Goal: Task Accomplishment & Management: Use online tool/utility

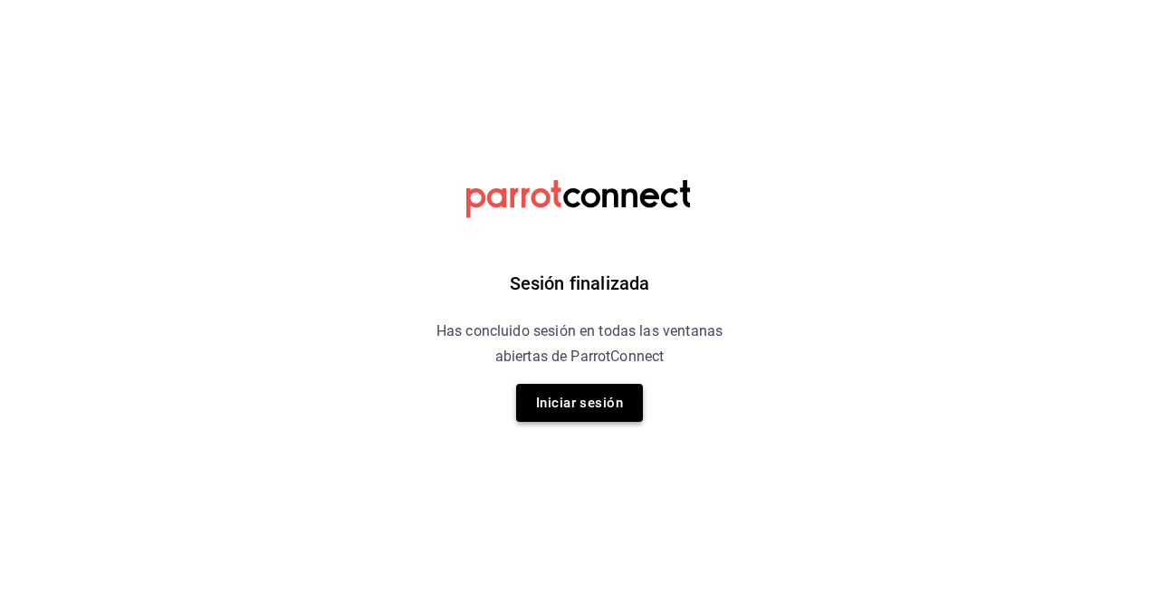
click at [570, 405] on button "Iniciar sesión" at bounding box center [579, 403] width 127 height 38
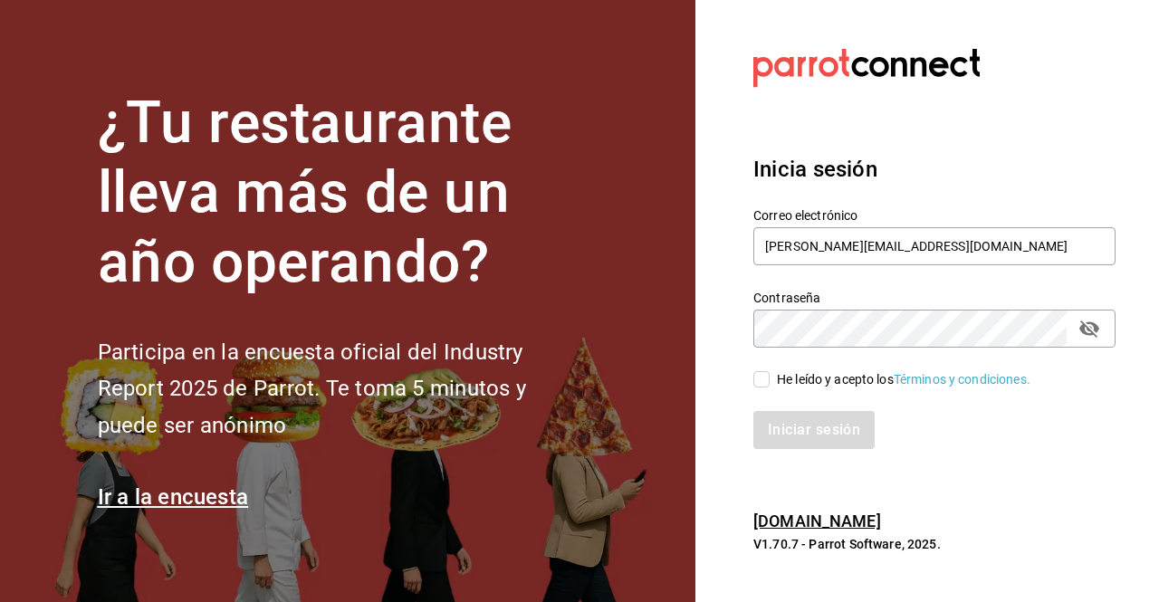
click at [745, 389] on div "Iniciar sesión" at bounding box center [924, 419] width 384 height 60
click at [765, 379] on input "He leído y acepto los Términos y condiciones." at bounding box center [761, 379] width 16 height 16
checkbox input "true"
click at [797, 434] on button "Iniciar sesión" at bounding box center [814, 430] width 123 height 38
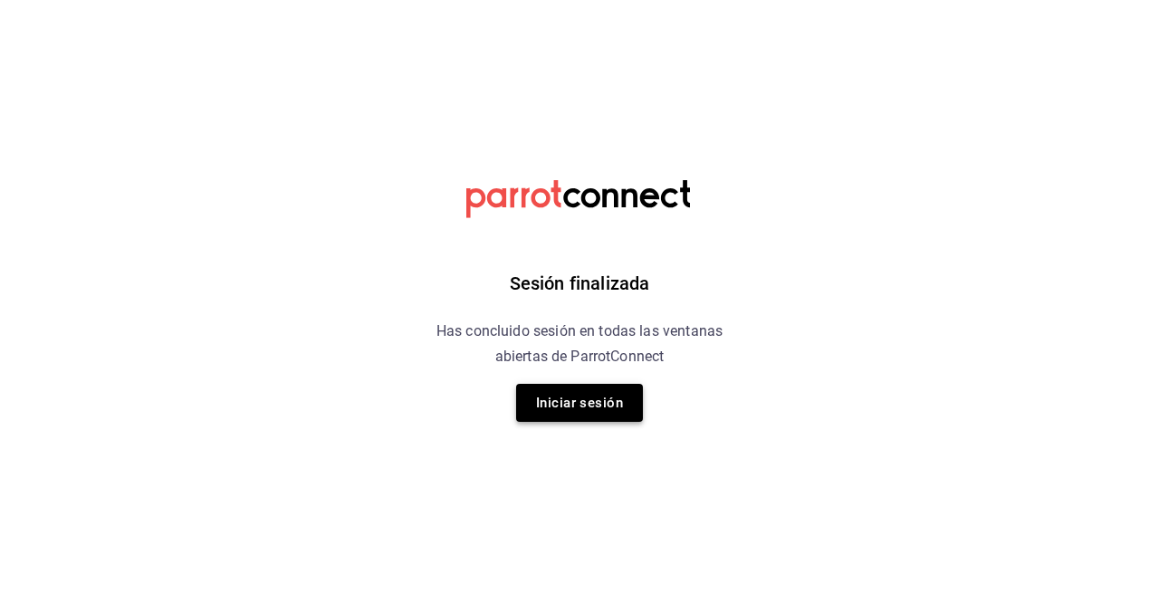
click at [592, 397] on button "Iniciar sesión" at bounding box center [579, 403] width 127 height 38
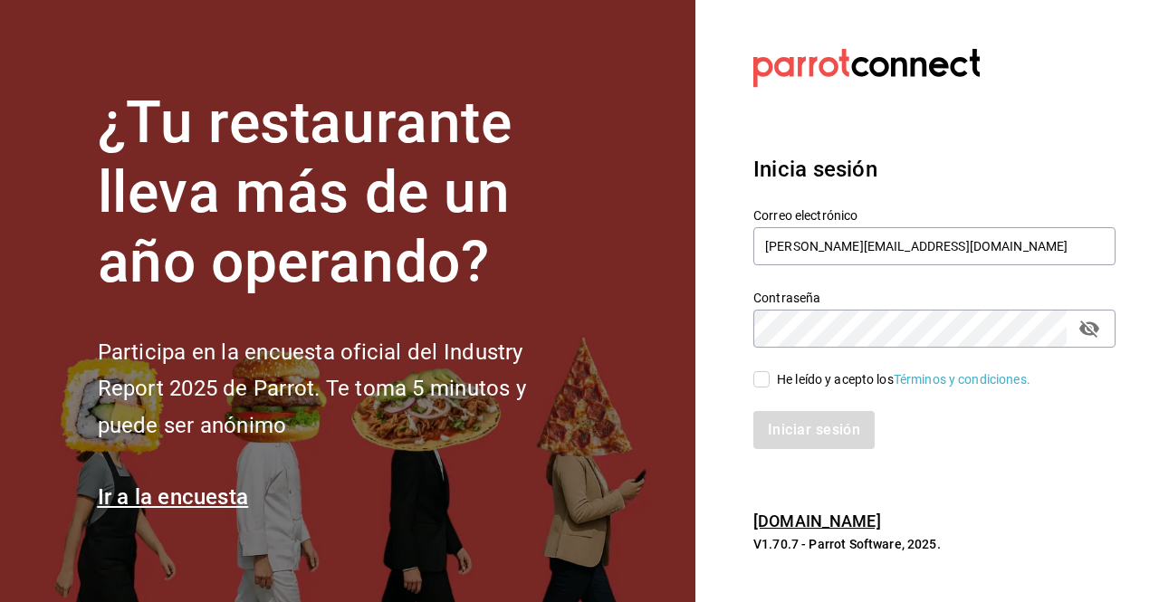
click at [755, 374] on input "He leído y acepto los Términos y condiciones." at bounding box center [761, 379] width 16 height 16
checkbox input "true"
click at [798, 421] on button "Iniciar sesión" at bounding box center [814, 430] width 123 height 38
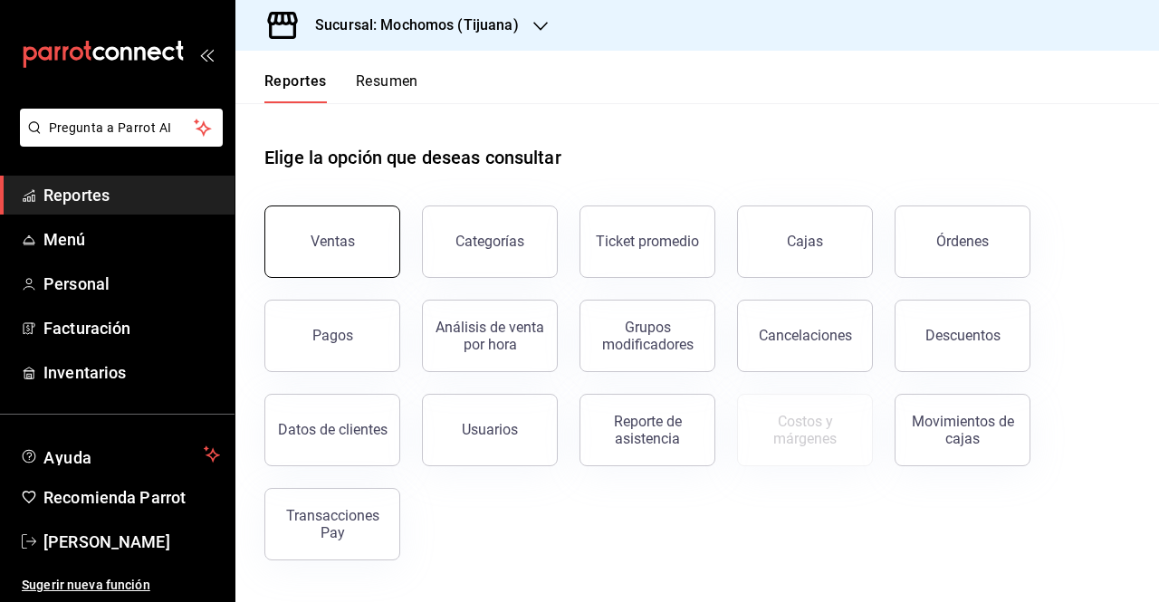
click at [337, 234] on div "Ventas" at bounding box center [333, 241] width 44 height 17
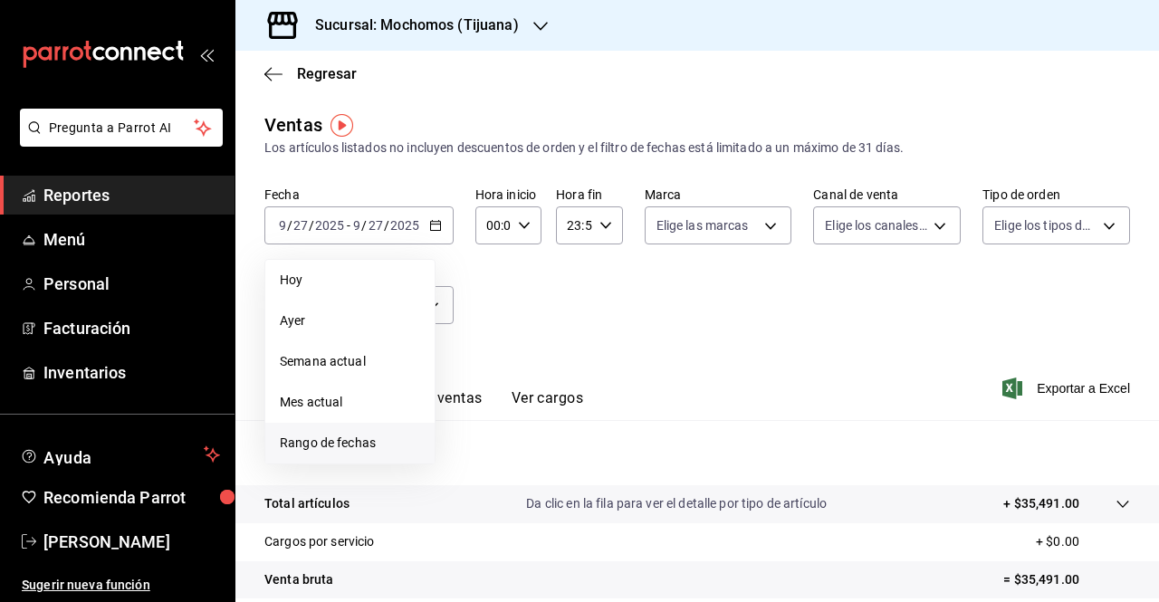
click at [328, 444] on span "Rango de fechas" at bounding box center [350, 443] width 140 height 19
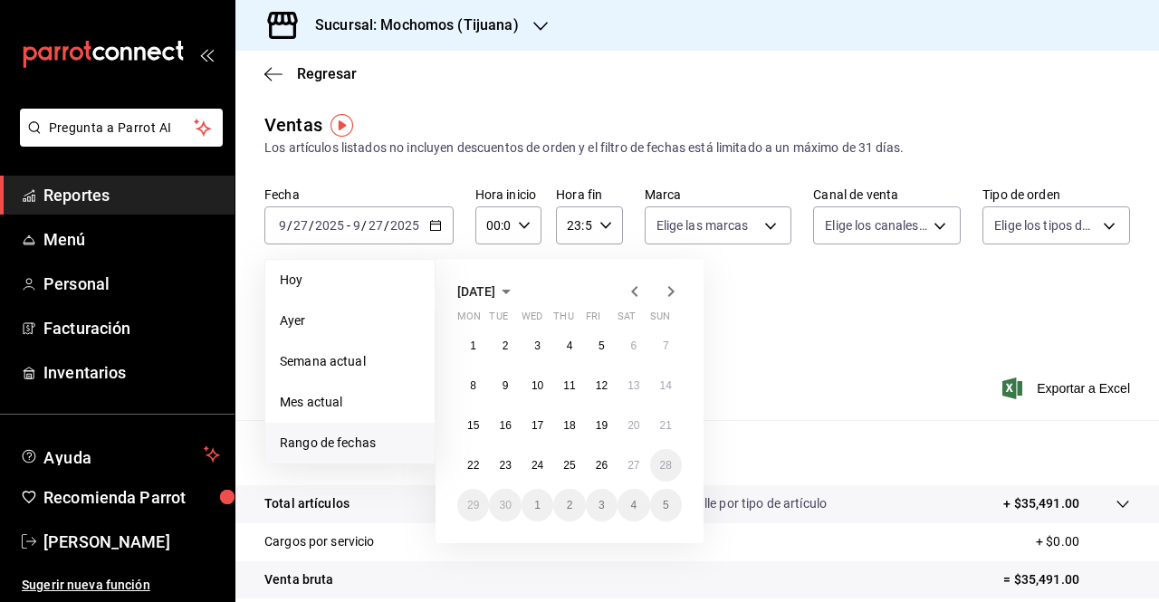
click at [639, 293] on icon "button" at bounding box center [635, 292] width 22 height 22
click at [103, 198] on span "Reportes" at bounding box center [131, 195] width 177 height 24
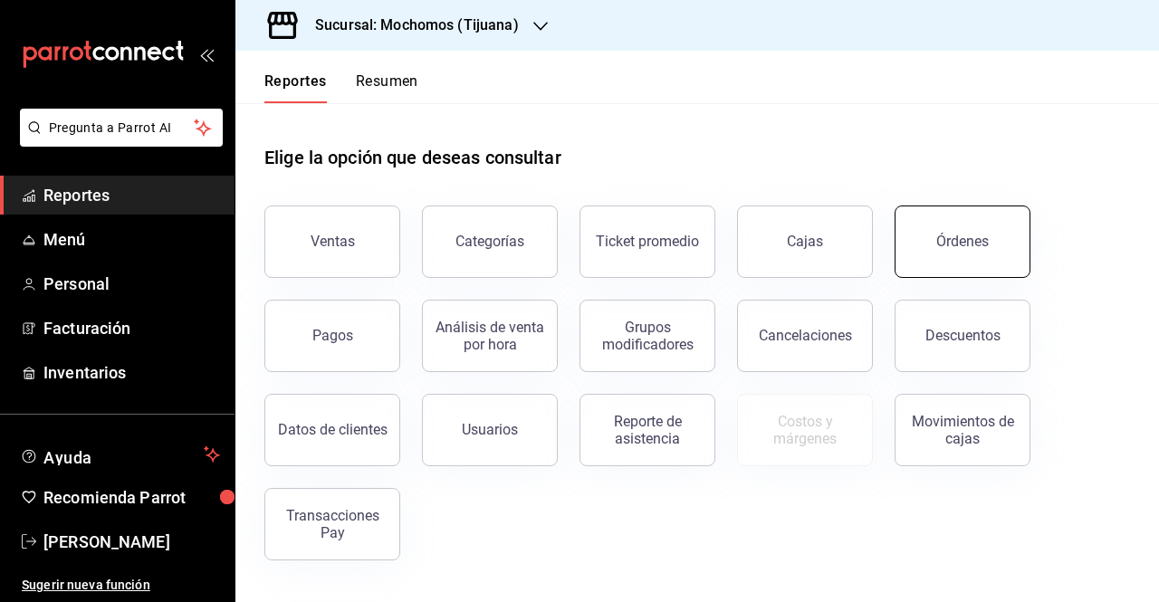
click at [974, 259] on button "Órdenes" at bounding box center [963, 242] width 136 height 72
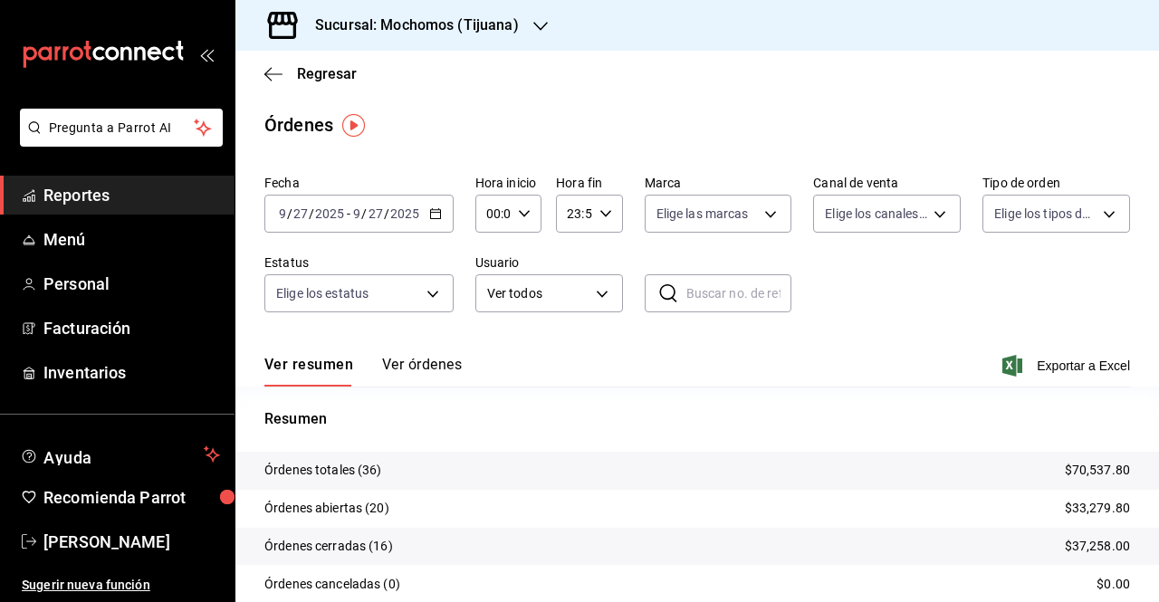
click at [435, 216] on icon "button" at bounding box center [435, 213] width 13 height 13
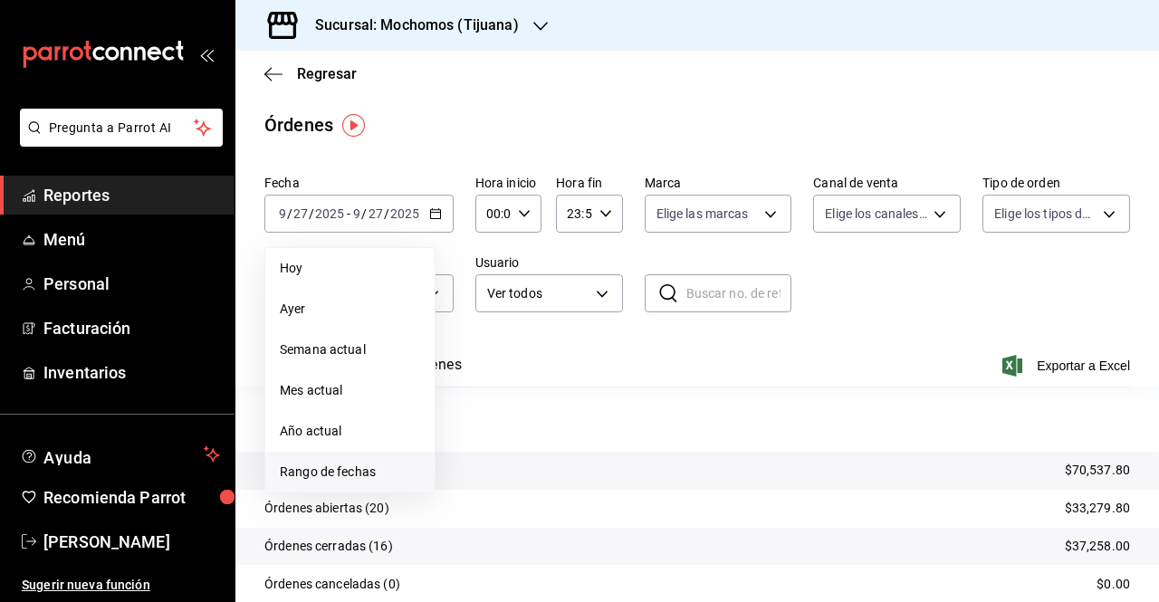
click at [354, 474] on span "Rango de fechas" at bounding box center [350, 472] width 140 height 19
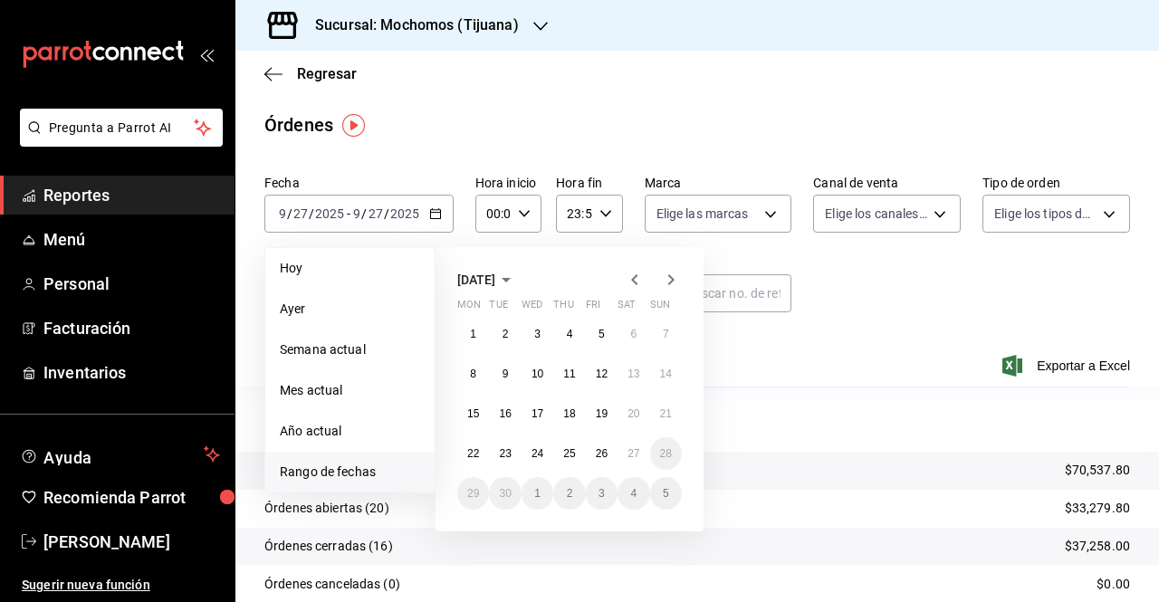
click at [642, 275] on icon "button" at bounding box center [635, 280] width 22 height 22
click at [599, 334] on abbr "1" at bounding box center [602, 334] width 6 height 13
click at [634, 494] on abbr "30" at bounding box center [634, 493] width 12 height 13
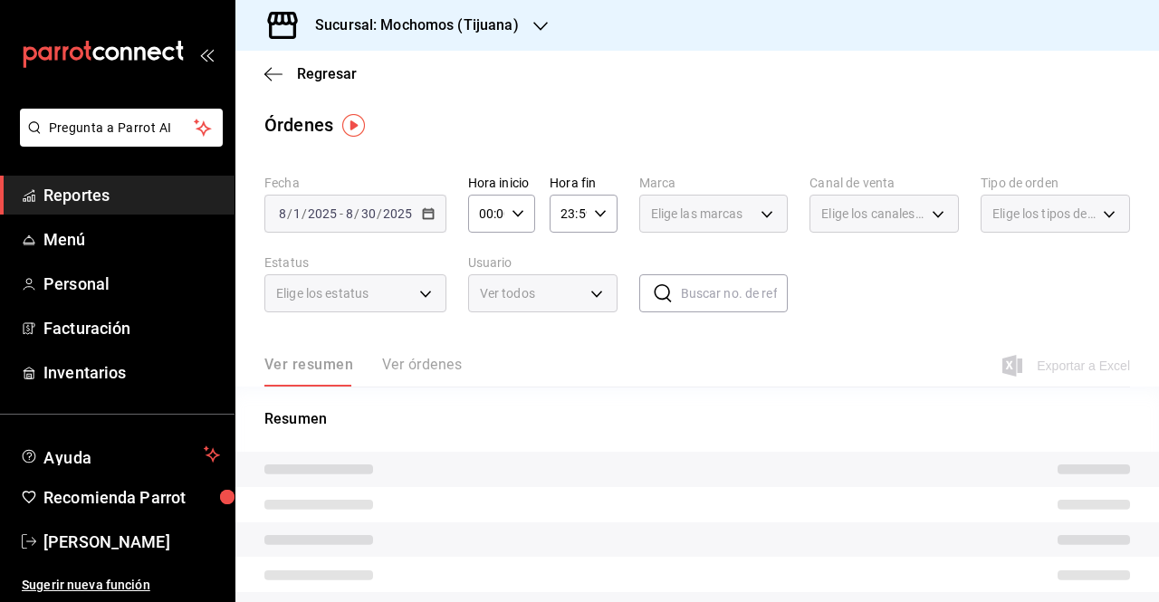
click at [515, 216] on \(Stroke\) "button" at bounding box center [518, 213] width 11 height 6
click at [481, 318] on span "05" at bounding box center [483, 321] width 5 height 14
type input "05:00"
click at [599, 212] on div at bounding box center [579, 301] width 1159 height 602
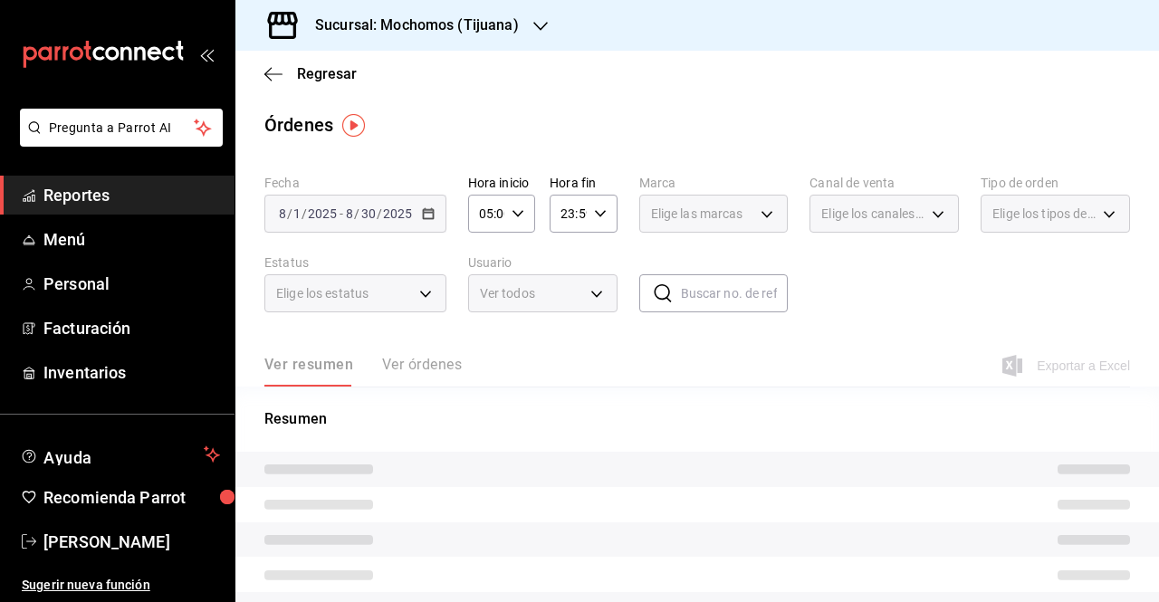
click at [599, 212] on \(Stroke\) "button" at bounding box center [599, 213] width 11 height 6
click at [562, 317] on span "04" at bounding box center [563, 320] width 5 height 14
type input "04:59"
click at [777, 116] on div at bounding box center [579, 301] width 1159 height 602
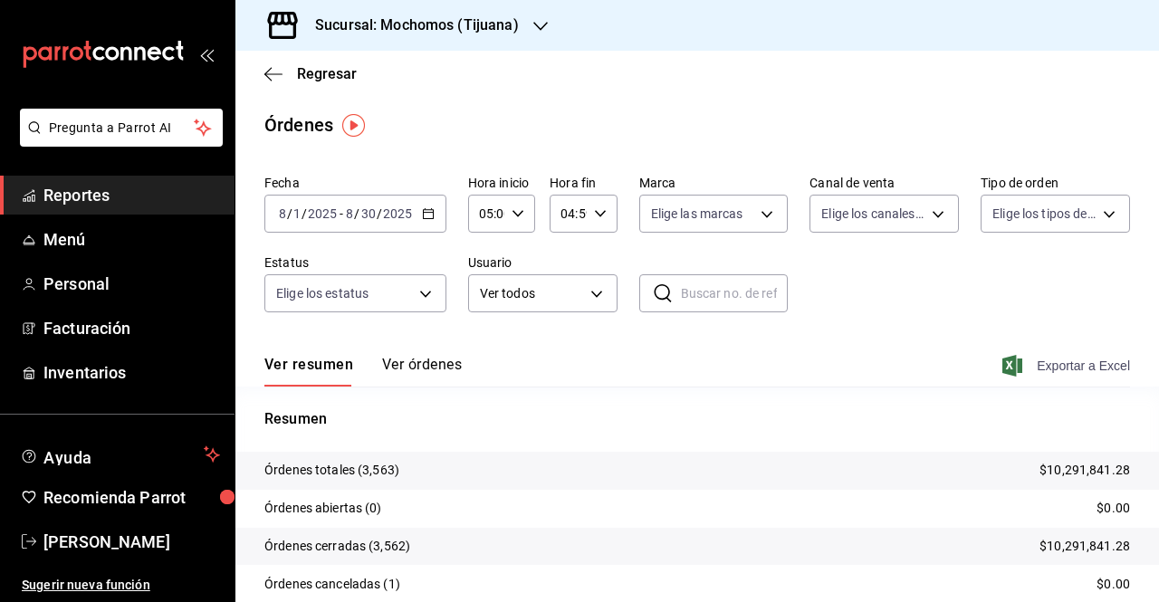
click at [1048, 368] on span "Exportar a Excel" at bounding box center [1068, 366] width 124 height 22
click at [1061, 370] on span "Exportar a Excel" at bounding box center [1068, 366] width 124 height 22
click at [1042, 364] on span "Exportar a Excel" at bounding box center [1068, 366] width 124 height 22
click at [1079, 365] on span "Exportar a Excel" at bounding box center [1068, 366] width 124 height 22
click at [429, 219] on \(Stroke\) "button" at bounding box center [428, 214] width 11 height 10
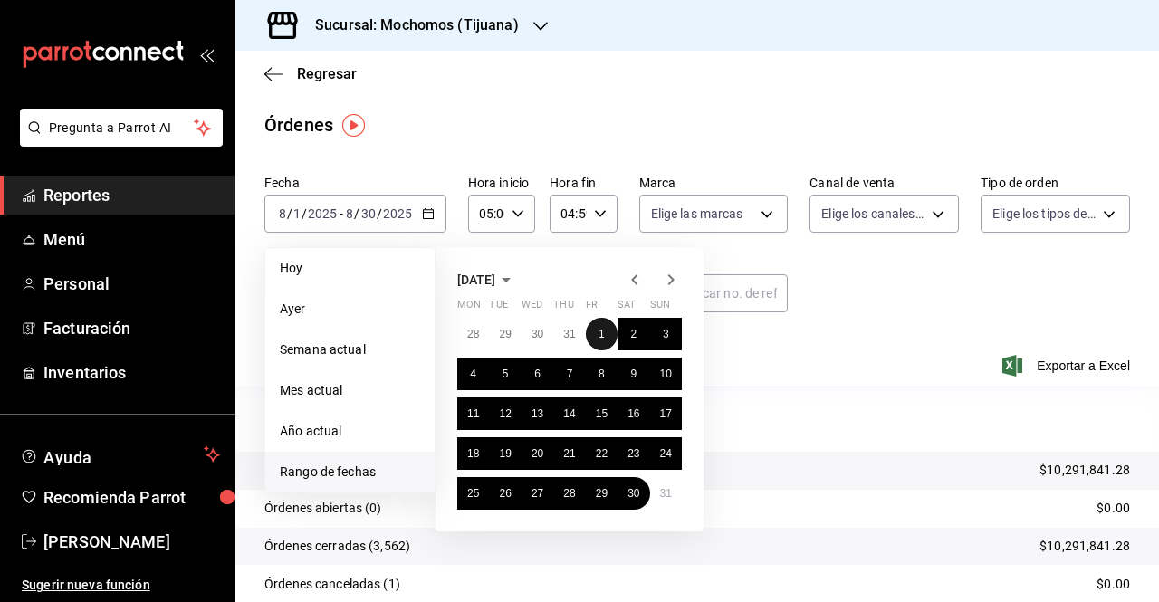
click at [601, 332] on abbr "1" at bounding box center [602, 334] width 6 height 13
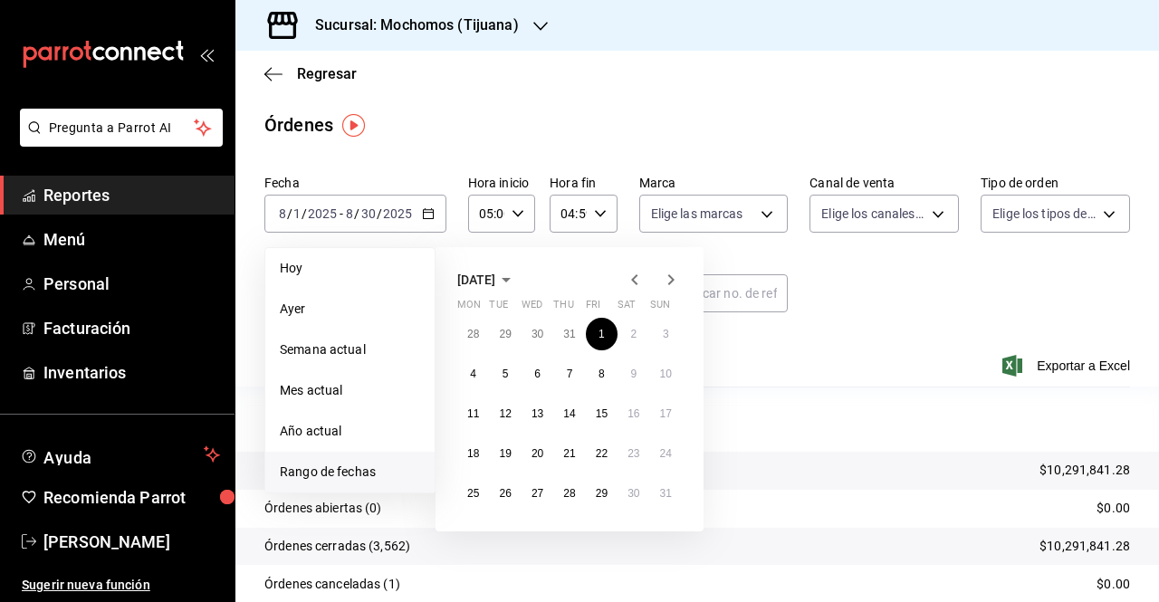
click at [672, 283] on icon "button" at bounding box center [671, 280] width 22 height 22
click at [467, 341] on button "1" at bounding box center [473, 334] width 32 height 33
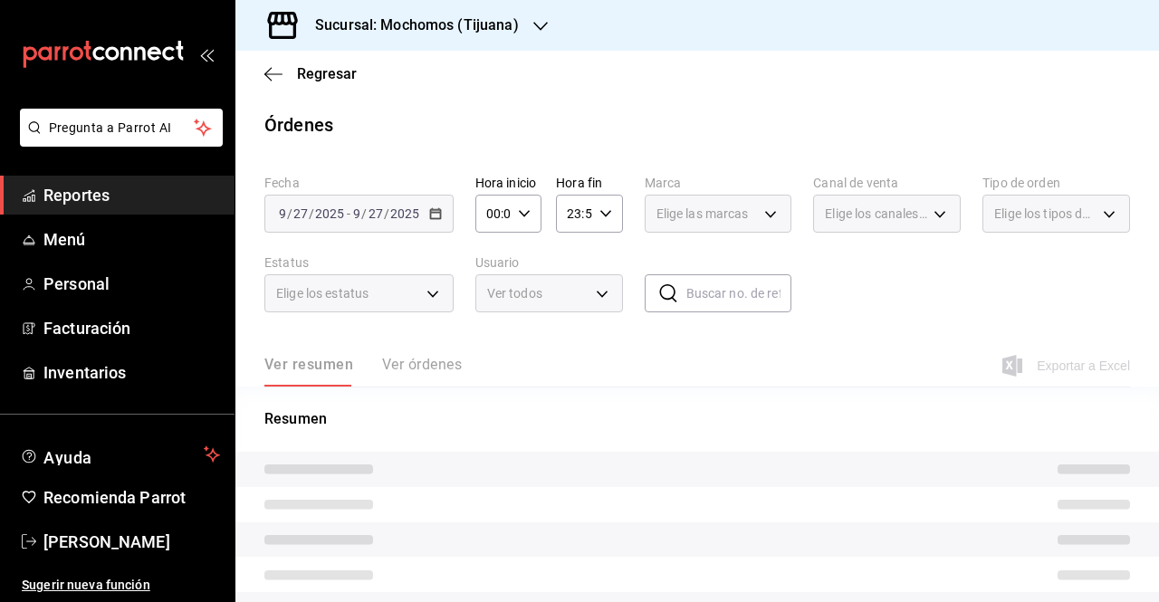
type input "05:00"
type input "04:59"
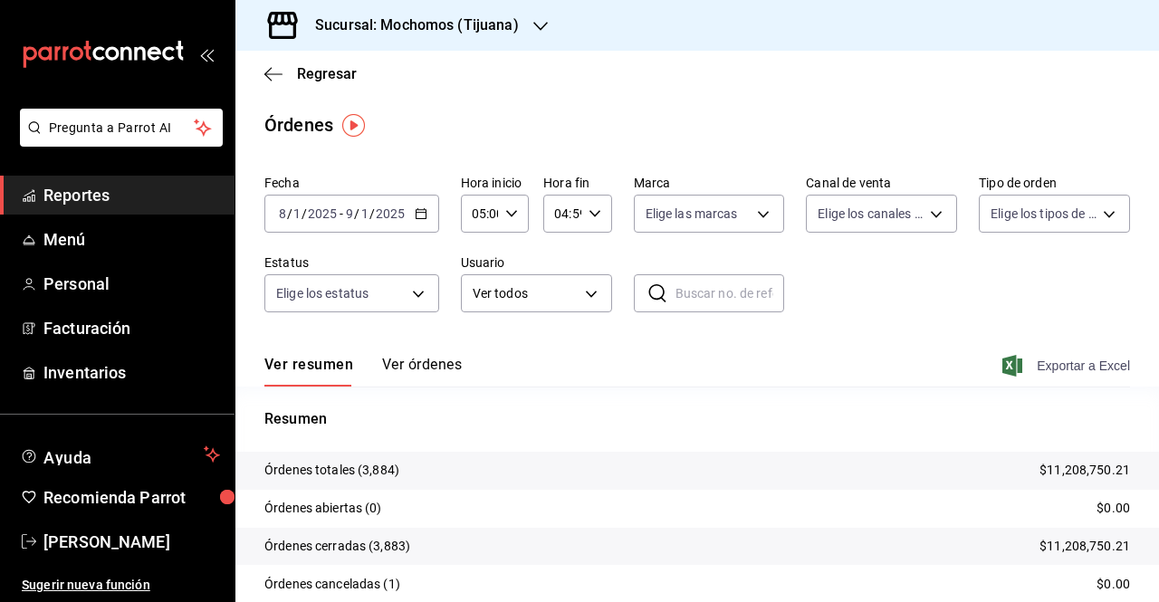
click at [1096, 368] on span "Exportar a Excel" at bounding box center [1068, 366] width 124 height 22
click at [1066, 369] on span "Exportar a Excel" at bounding box center [1068, 366] width 124 height 22
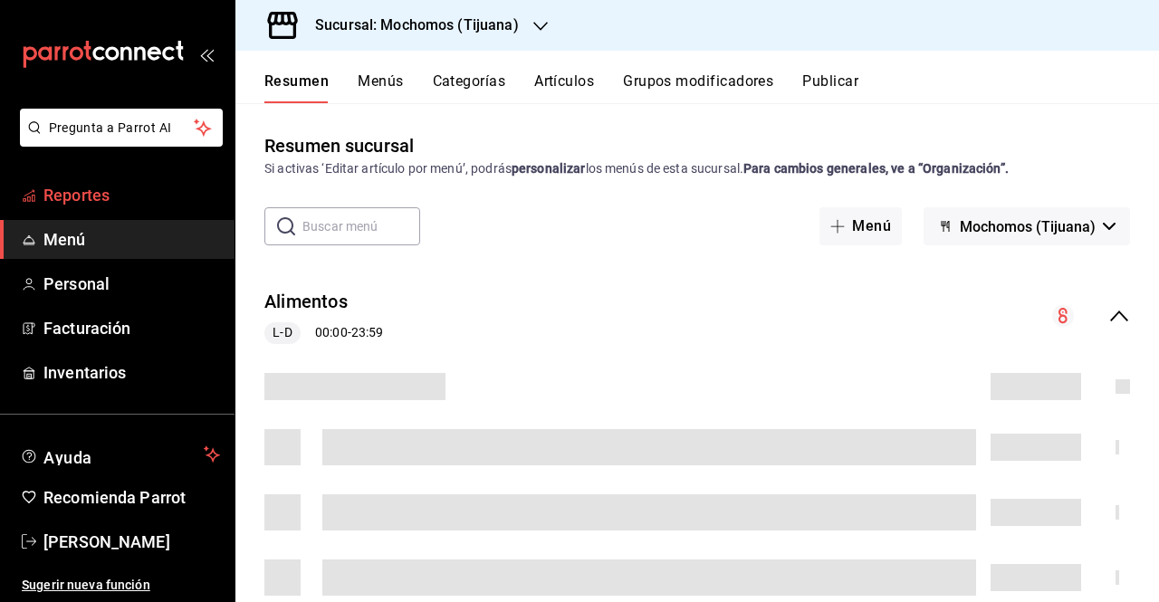
click at [91, 200] on span "Reportes" at bounding box center [131, 195] width 177 height 24
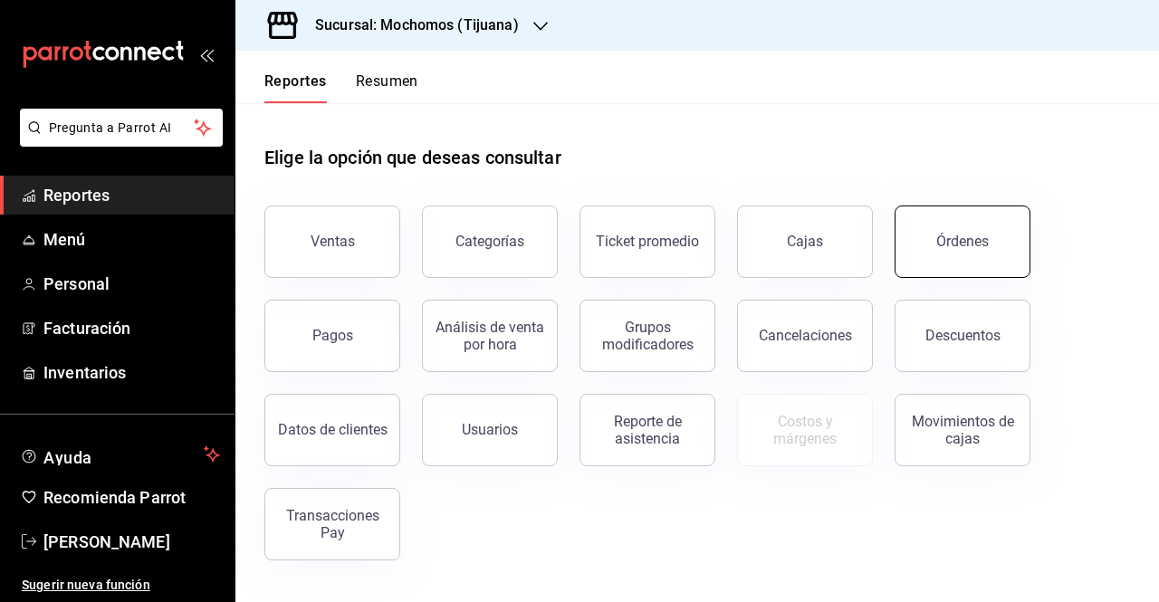
click at [936, 238] on button "Órdenes" at bounding box center [963, 242] width 136 height 72
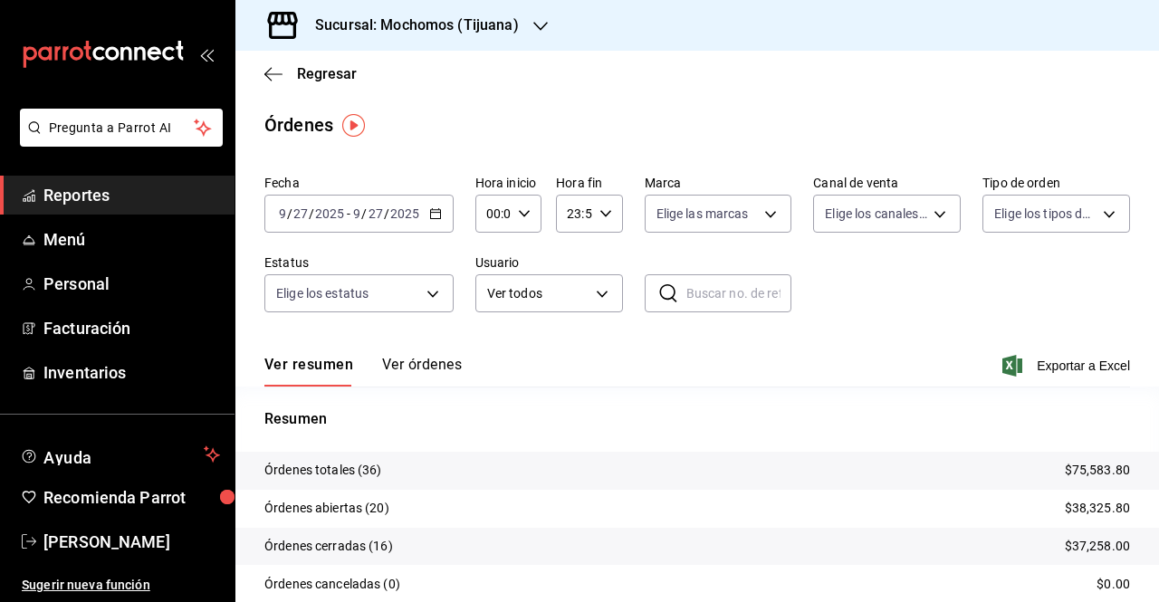
click at [434, 208] on icon "button" at bounding box center [435, 213] width 13 height 13
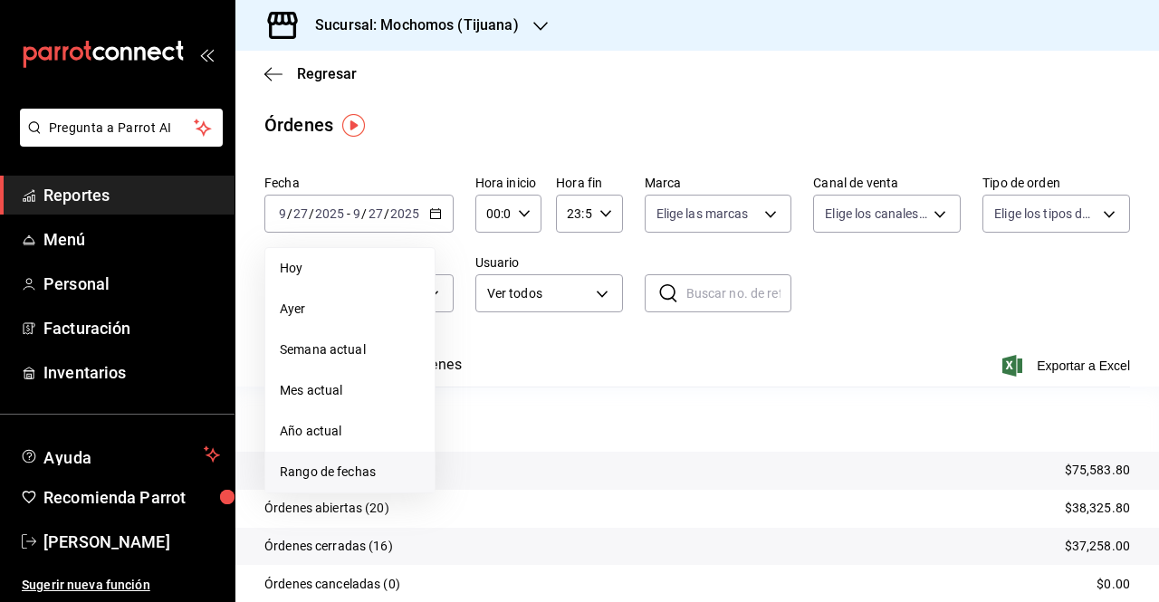
click at [348, 475] on span "Rango de fechas" at bounding box center [350, 472] width 140 height 19
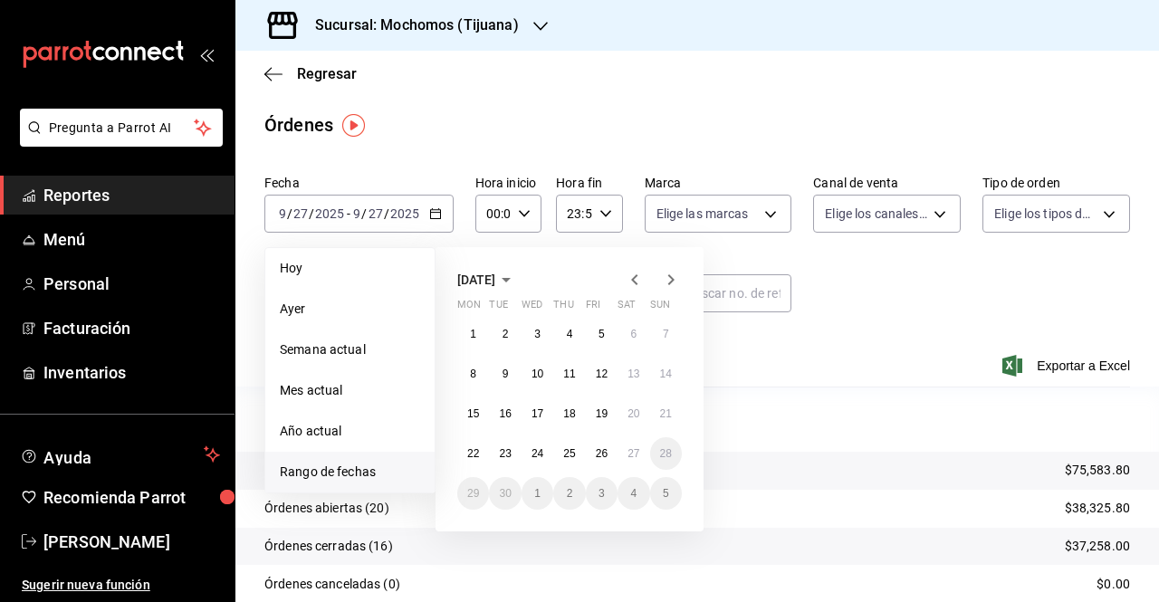
click at [635, 285] on icon "button" at bounding box center [635, 280] width 22 height 22
click at [599, 331] on abbr "1" at bounding box center [602, 334] width 6 height 13
click at [672, 279] on icon "button" at bounding box center [671, 279] width 6 height 11
click at [474, 333] on abbr "1" at bounding box center [473, 334] width 6 height 13
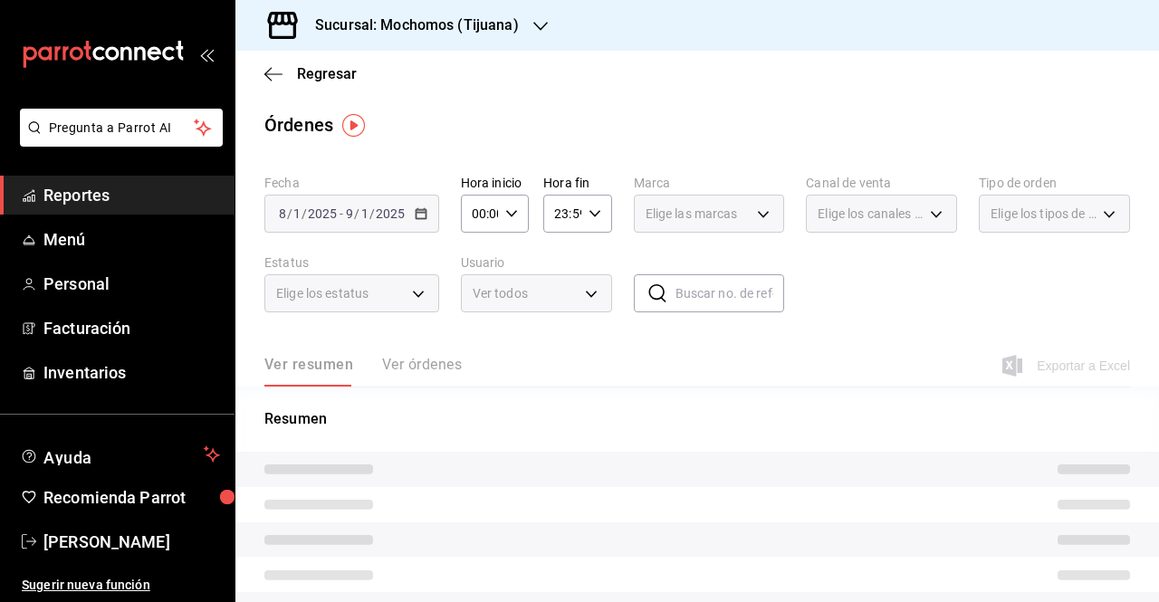
click at [507, 220] on div "00:00 Hora inicio" at bounding box center [495, 214] width 68 height 38
click at [477, 330] on span "05" at bounding box center [476, 329] width 5 height 14
type input "05:00"
click at [590, 211] on div at bounding box center [579, 301] width 1159 height 602
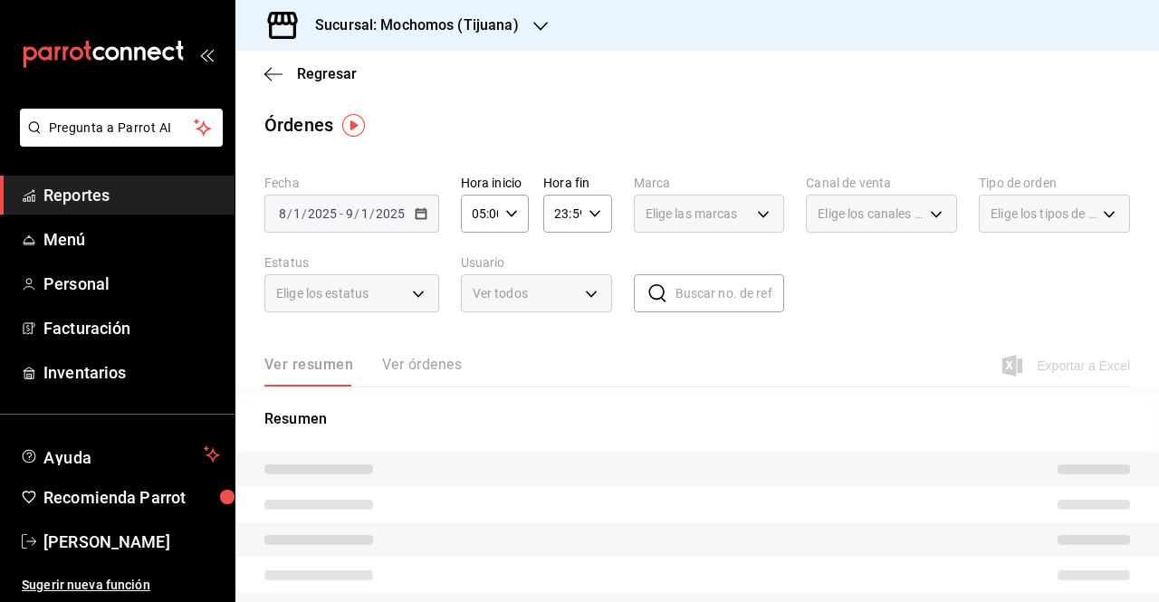
click at [590, 210] on icon "button" at bounding box center [595, 213] width 13 height 13
click at [557, 361] on span "04" at bounding box center [557, 365] width 5 height 14
type input "04:59"
click at [1008, 124] on div at bounding box center [579, 301] width 1159 height 602
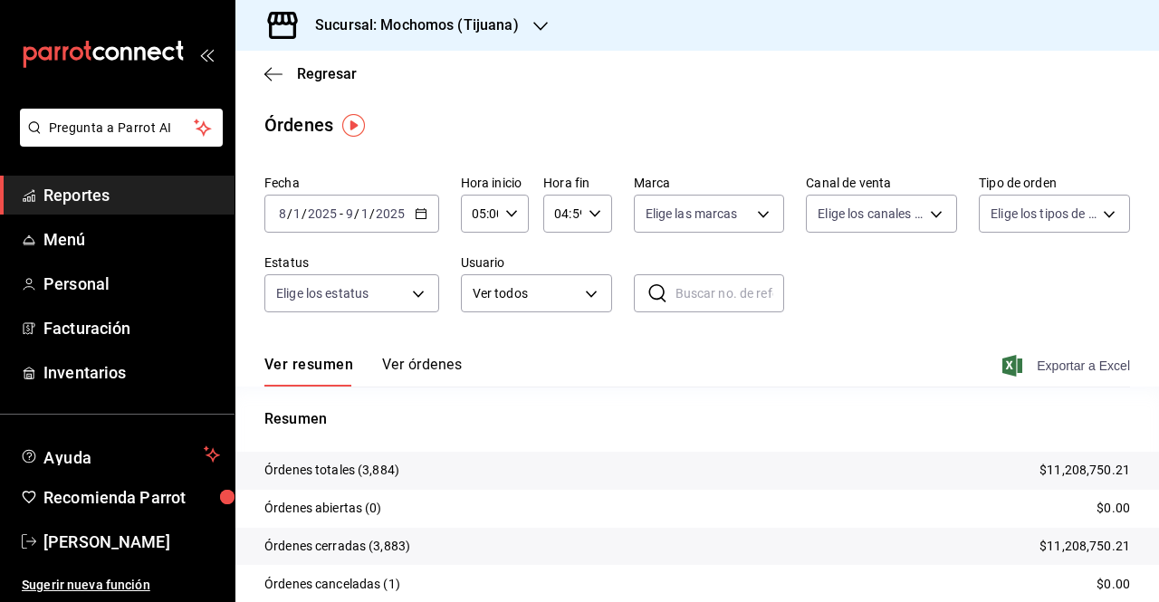
click at [1076, 362] on span "Exportar a Excel" at bounding box center [1068, 366] width 124 height 22
click at [1045, 369] on span "Exportar a Excel" at bounding box center [1068, 366] width 124 height 22
click at [1042, 363] on span "Exportar a Excel" at bounding box center [1068, 366] width 124 height 22
click at [1053, 363] on span "Exportar a Excel" at bounding box center [1068, 366] width 124 height 22
click at [1039, 369] on span "Exportar a Excel" at bounding box center [1068, 366] width 124 height 22
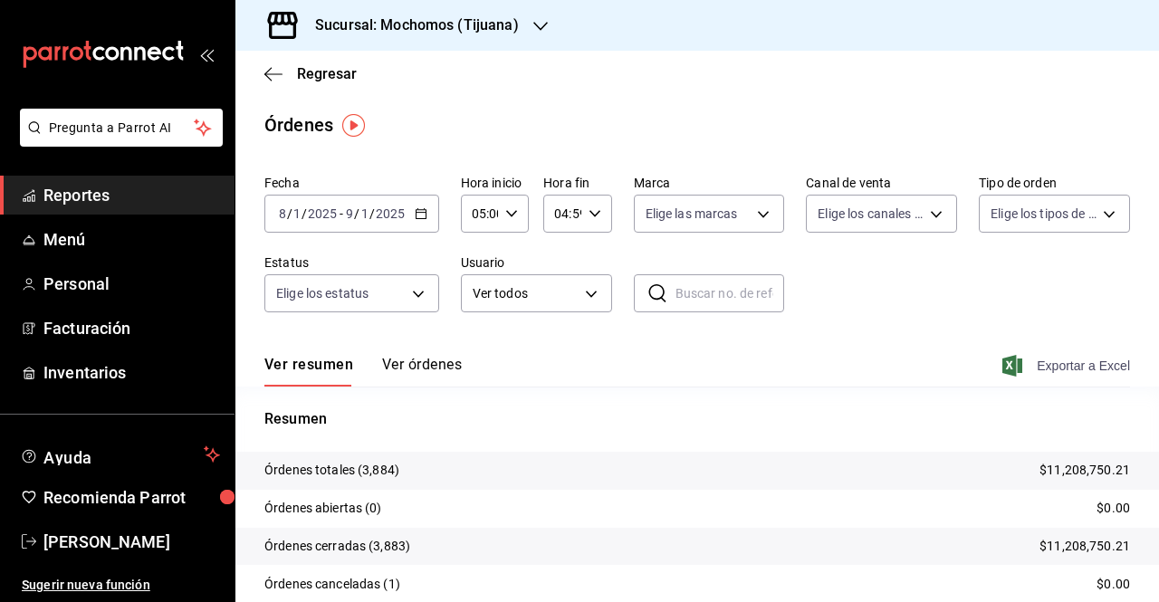
click at [1033, 361] on span "Exportar a Excel" at bounding box center [1068, 366] width 124 height 22
click at [1032, 362] on span "Exportar a Excel" at bounding box center [1068, 366] width 124 height 22
click at [1061, 366] on span "Exportar a Excel" at bounding box center [1068, 366] width 124 height 22
click at [1069, 366] on span "Exportar a Excel" at bounding box center [1068, 366] width 124 height 22
click at [1074, 363] on span "Exportar a Excel" at bounding box center [1068, 366] width 124 height 22
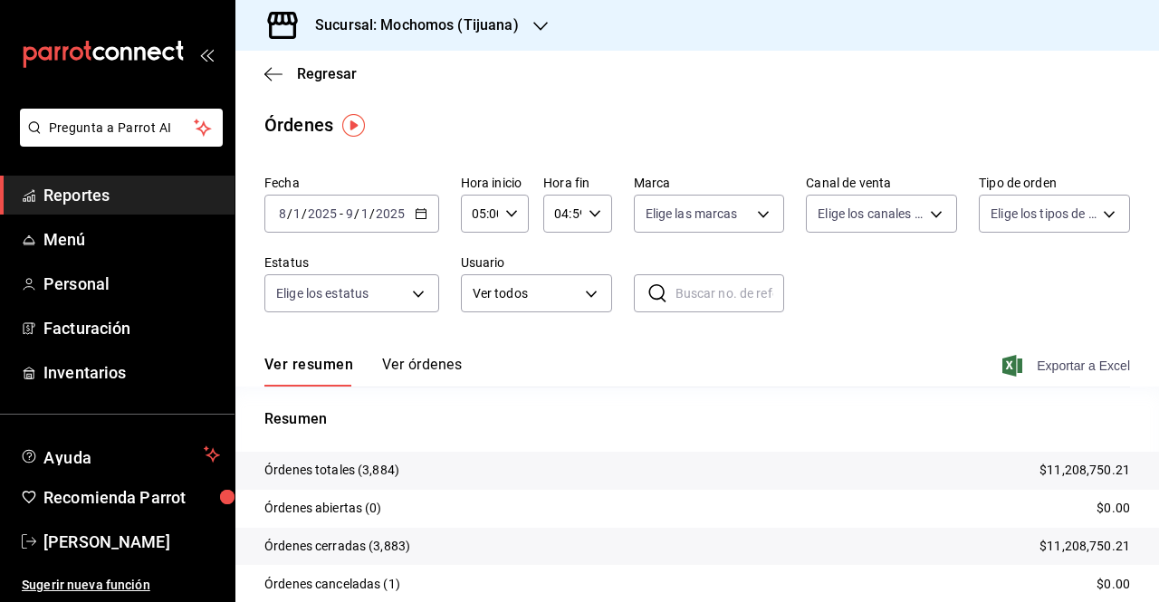
click at [1043, 361] on span "Exportar a Excel" at bounding box center [1068, 366] width 124 height 22
click at [1050, 357] on span "Exportar a Excel" at bounding box center [1068, 366] width 124 height 22
click at [1032, 376] on span "Exportar a Excel" at bounding box center [1068, 366] width 124 height 22
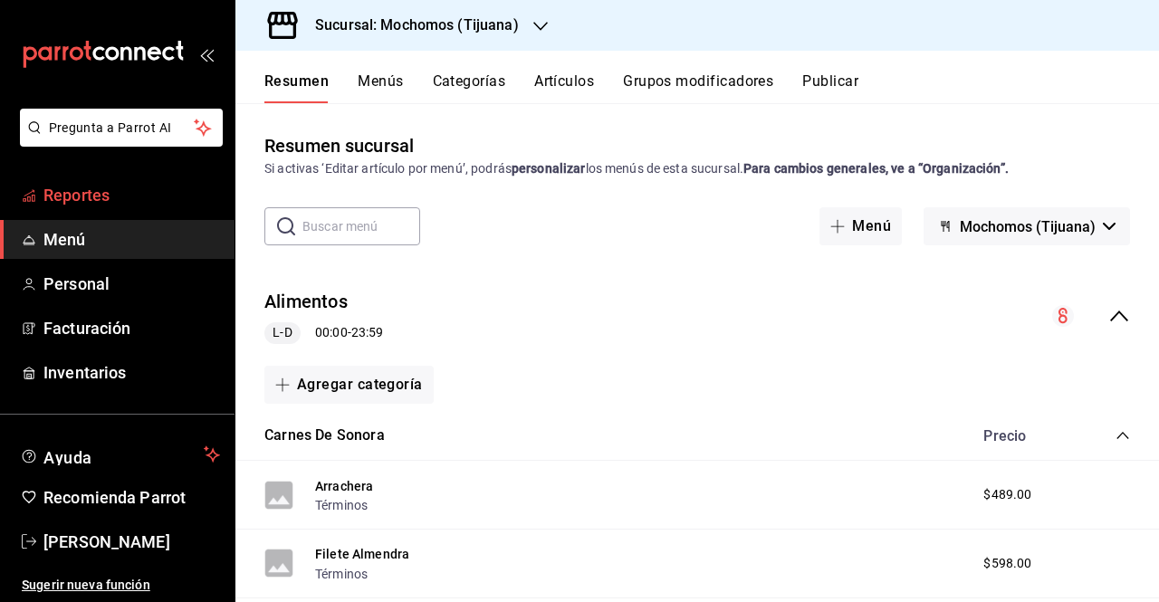
click at [105, 192] on span "Reportes" at bounding box center [131, 195] width 177 height 24
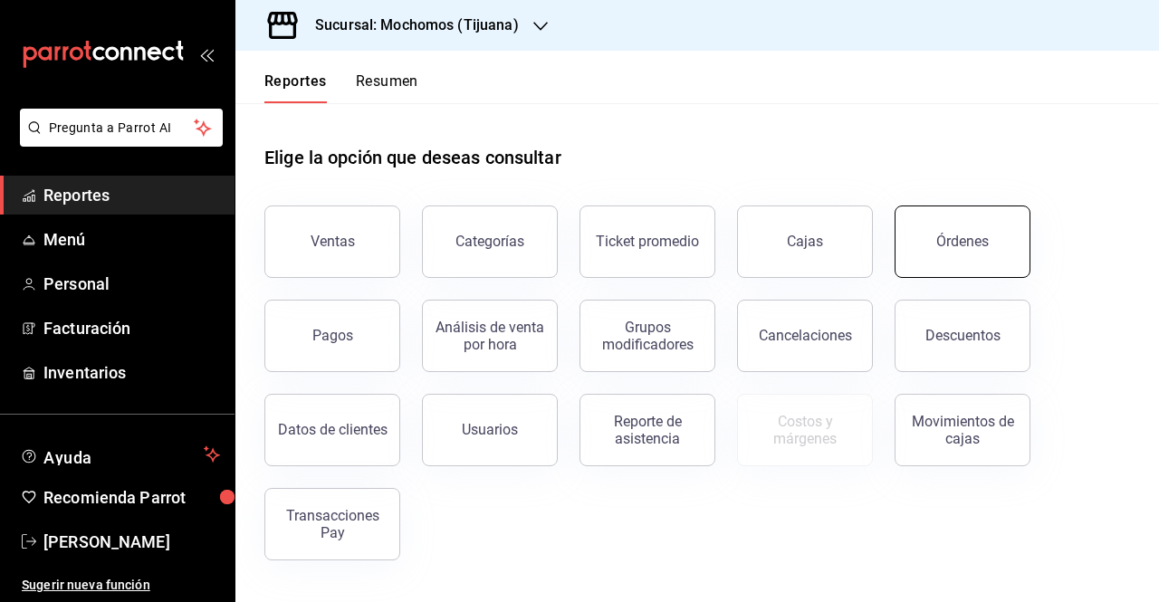
click at [961, 236] on div "Órdenes" at bounding box center [962, 241] width 53 height 17
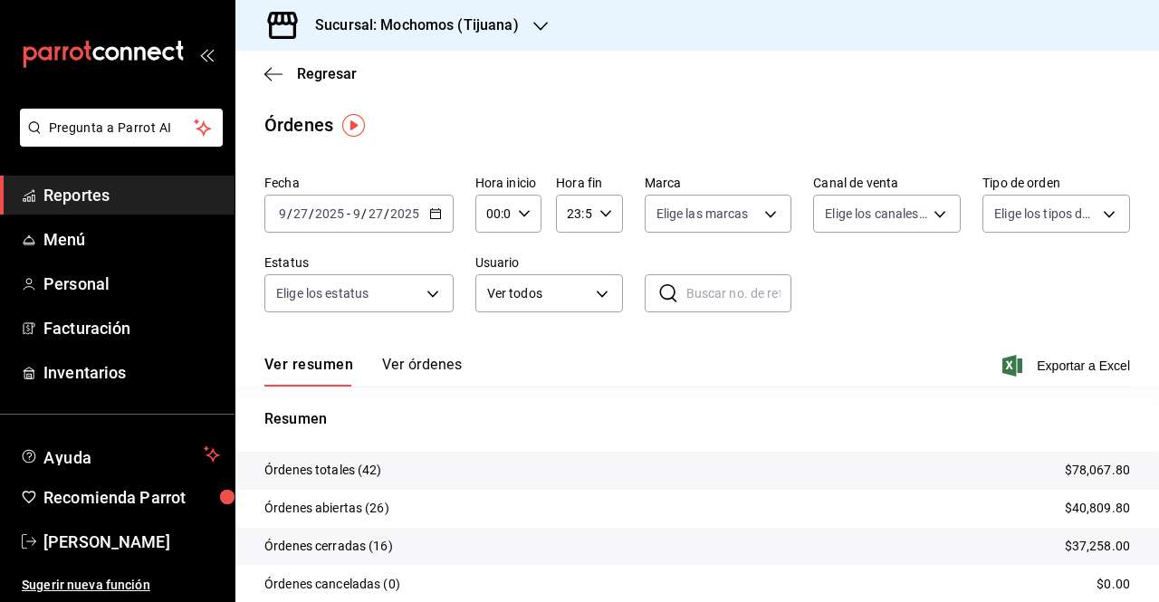
click at [432, 213] on \(Stroke\) "button" at bounding box center [435, 212] width 10 height 1
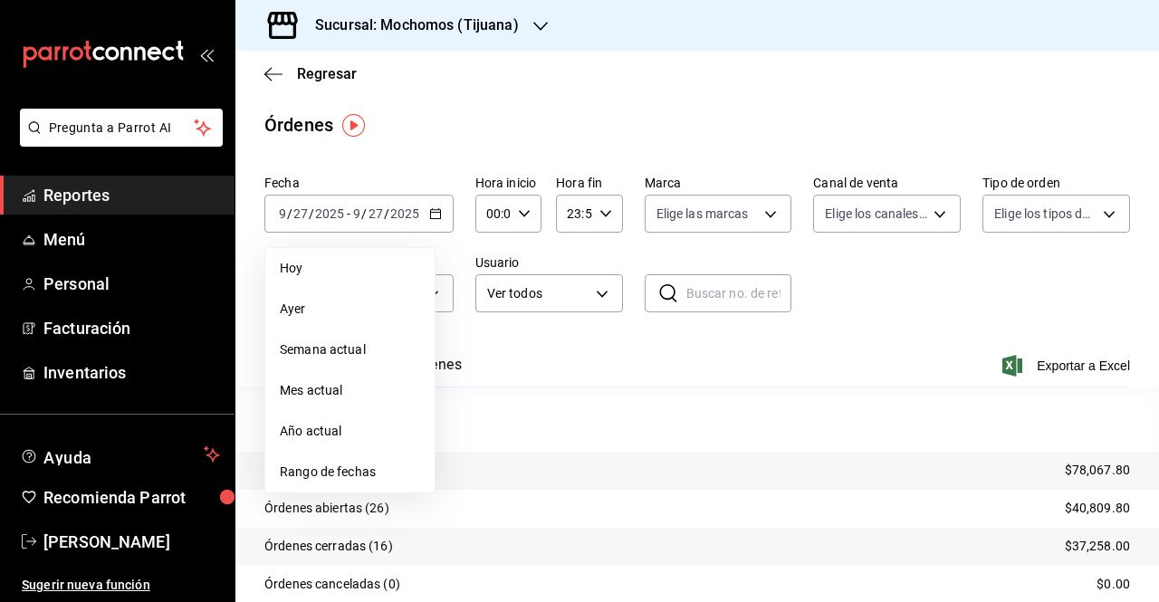
click at [525, 160] on main "Regresar Órdenes Fecha [DATE] [DATE] - [DATE] [DATE] [DATE] [DATE] Semana actua…" at bounding box center [697, 381] width 924 height 660
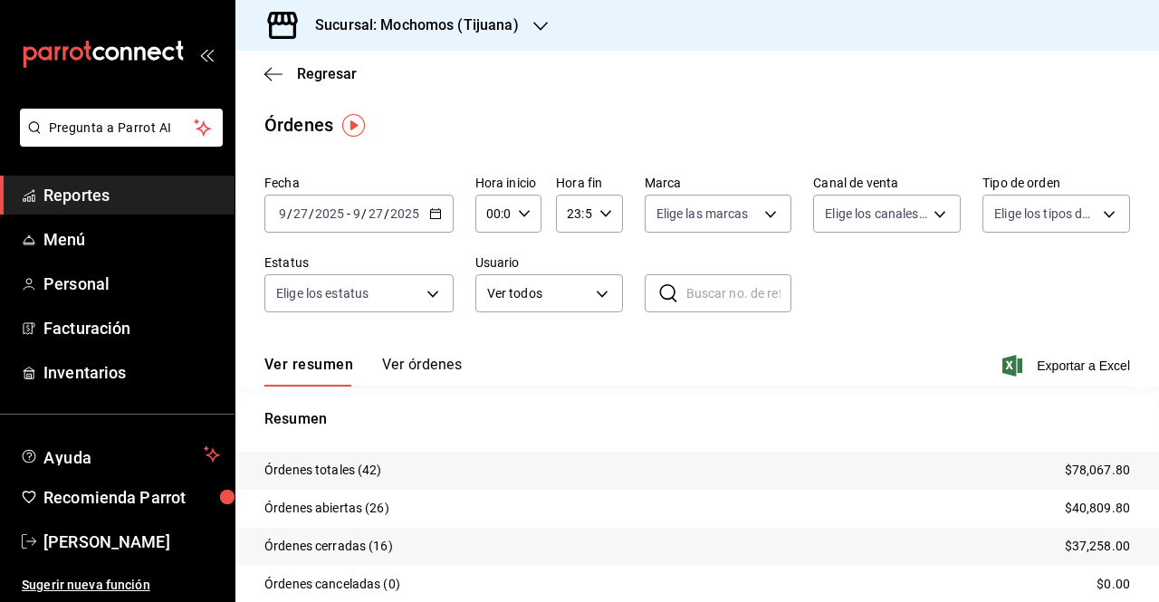
click at [523, 216] on icon "button" at bounding box center [524, 213] width 13 height 13
click at [489, 331] on span "04" at bounding box center [490, 330] width 4 height 14
type input "04:00"
click at [599, 208] on div at bounding box center [579, 301] width 1159 height 602
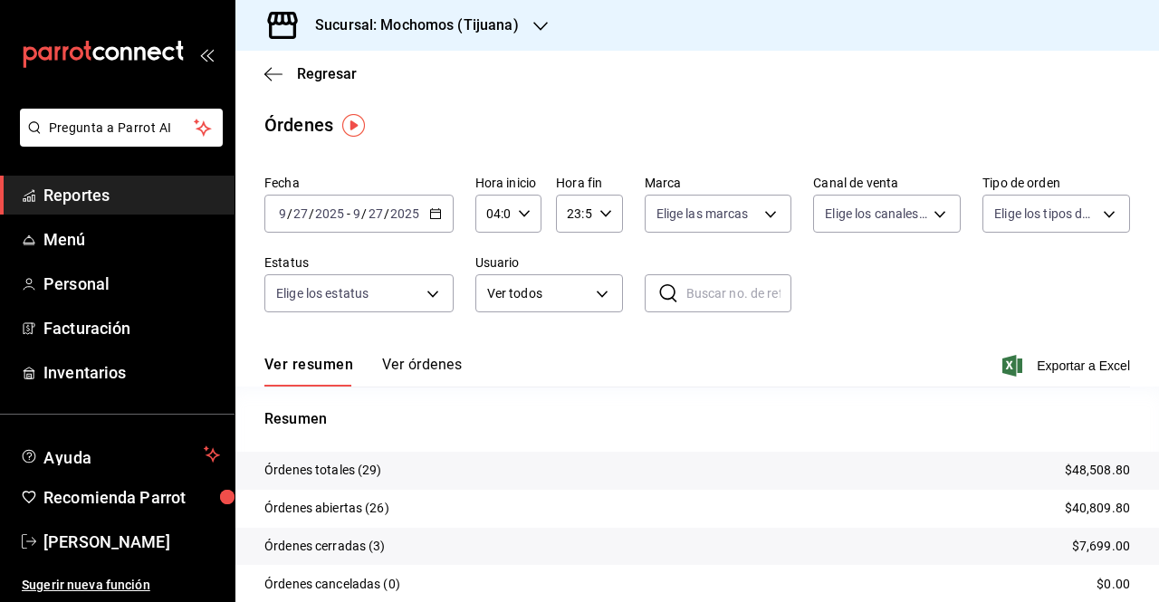
click at [599, 208] on icon "button" at bounding box center [605, 213] width 13 height 13
click at [565, 307] on button "04" at bounding box center [569, 299] width 25 height 36
type input "04:59"
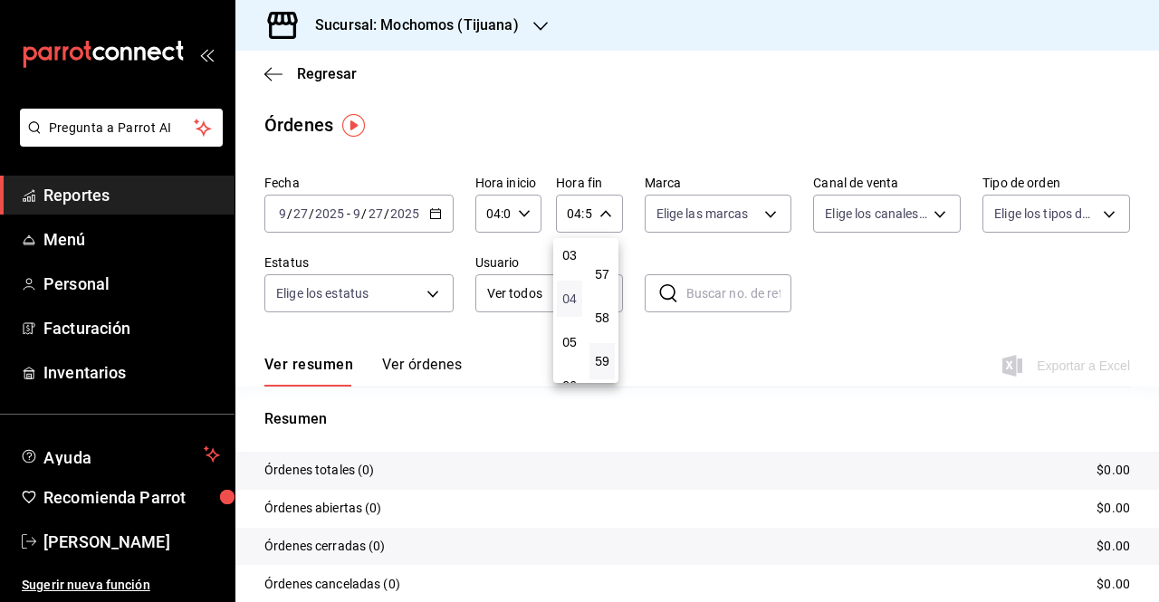
click at [570, 298] on span "04" at bounding box center [570, 299] width 4 height 14
click at [460, 147] on div at bounding box center [579, 301] width 1159 height 602
click at [440, 214] on div "[DATE] [DATE] - [DATE] [DATE]" at bounding box center [358, 214] width 189 height 38
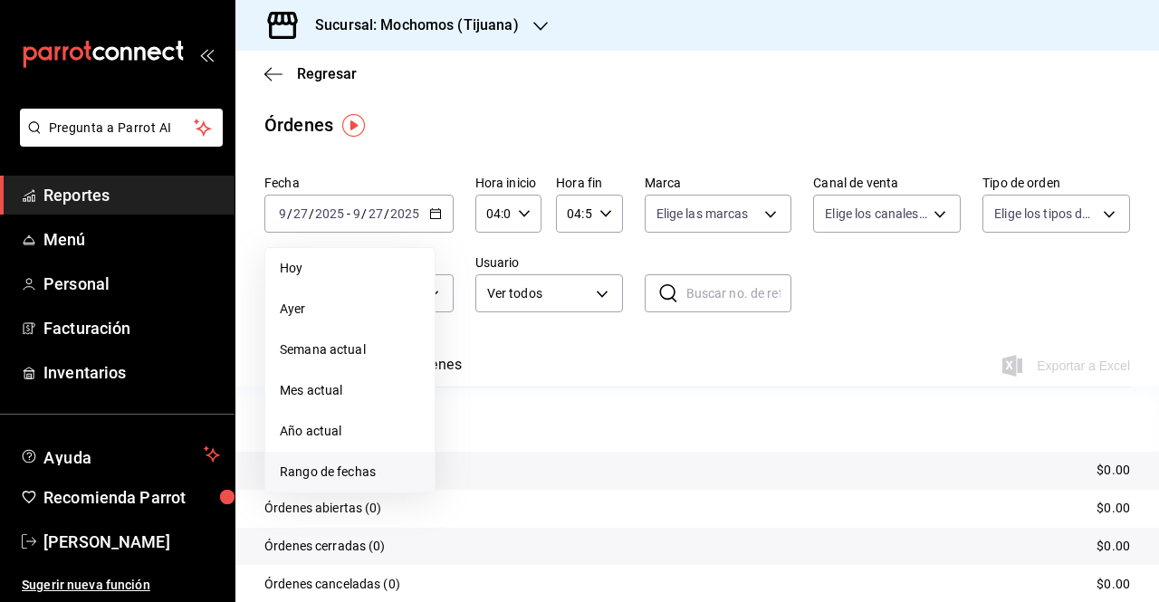
click at [348, 466] on span "Rango de fechas" at bounding box center [350, 472] width 140 height 19
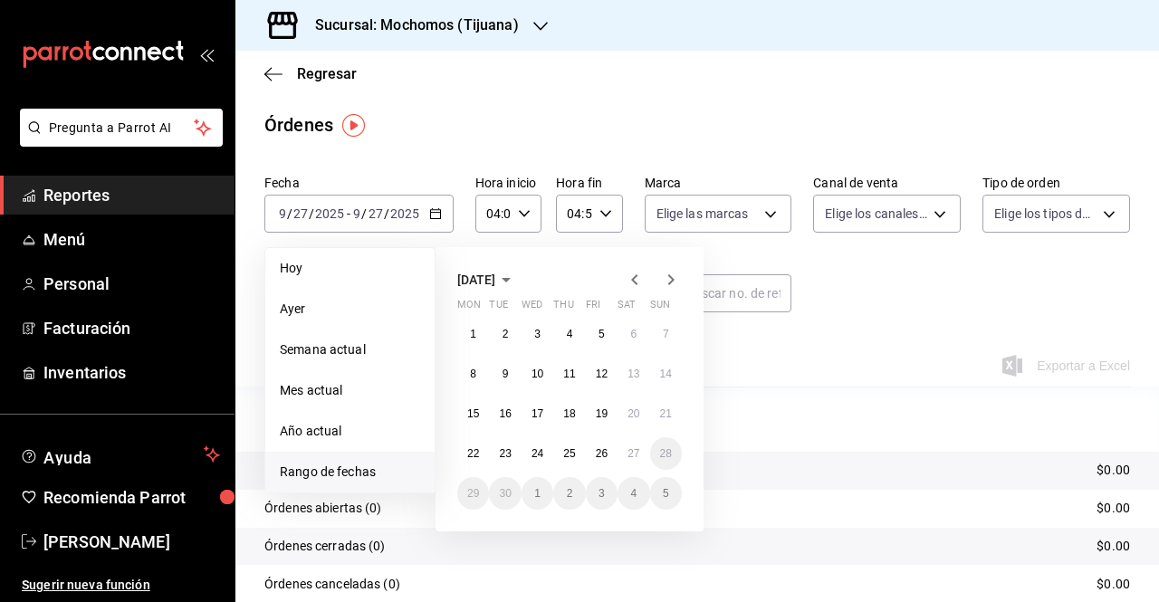
click at [641, 275] on icon "button" at bounding box center [635, 280] width 22 height 22
click at [596, 332] on button "1" at bounding box center [602, 334] width 32 height 33
click at [672, 270] on icon "button" at bounding box center [671, 280] width 22 height 22
click at [471, 332] on abbr "1" at bounding box center [473, 334] width 6 height 13
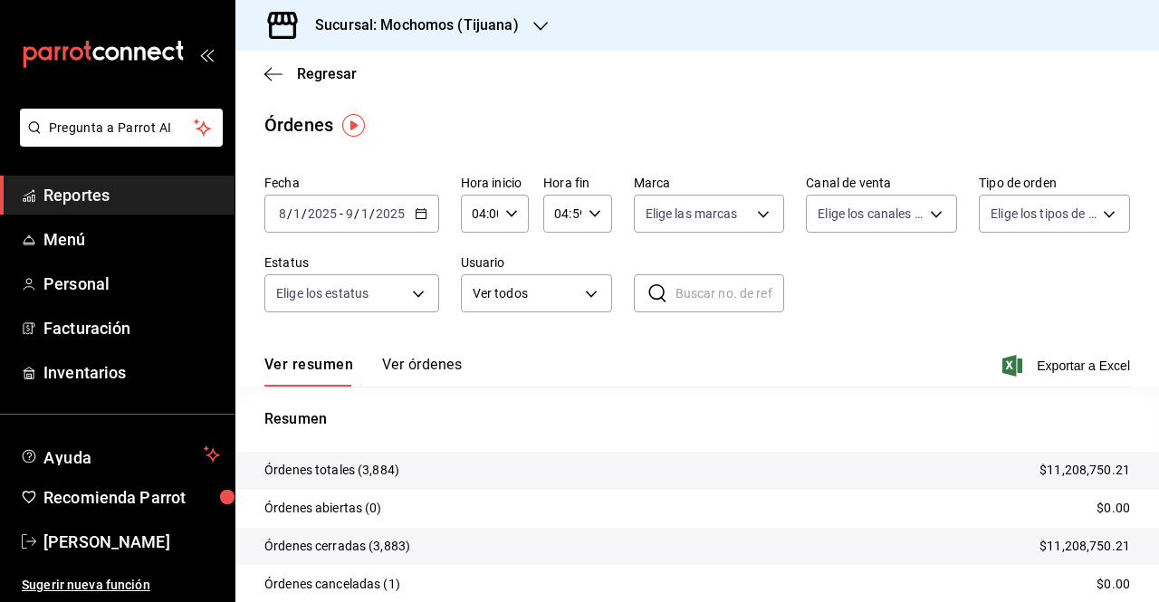
click at [1090, 379] on div "Ver resumen Ver órdenes Exportar a Excel" at bounding box center [697, 360] width 866 height 53
click at [1085, 366] on span "Exportar a Excel" at bounding box center [1068, 366] width 124 height 22
click at [1026, 365] on span "Exportar a Excel" at bounding box center [1068, 366] width 124 height 22
click at [641, 116] on div "Órdenes" at bounding box center [697, 124] width 924 height 27
click at [420, 218] on icon "button" at bounding box center [421, 213] width 13 height 13
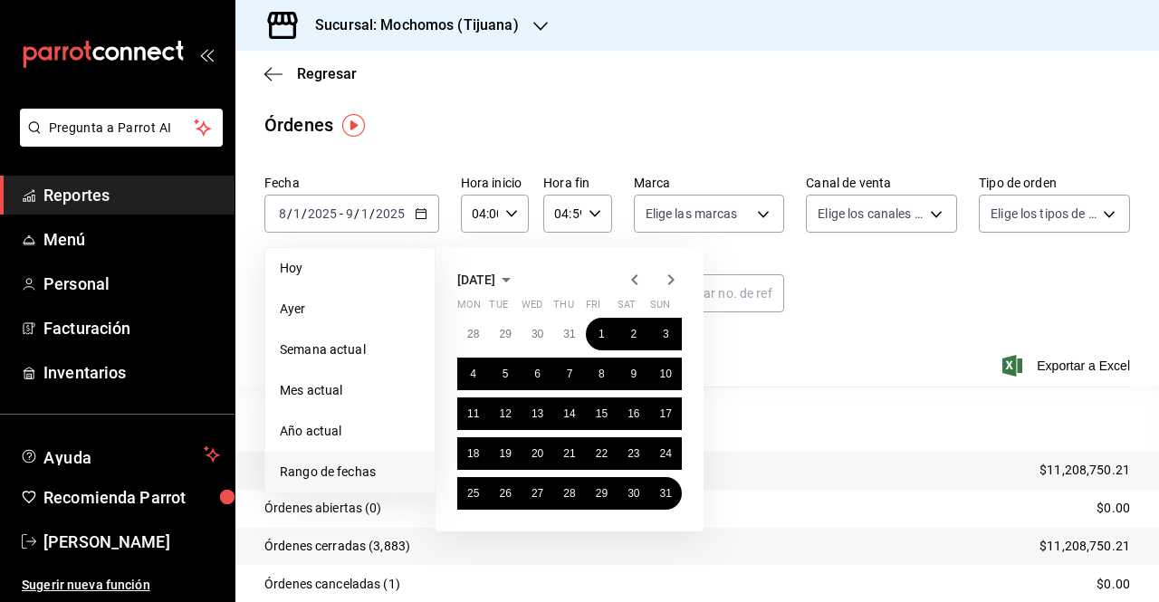
click at [517, 125] on div "Órdenes" at bounding box center [697, 124] width 924 height 27
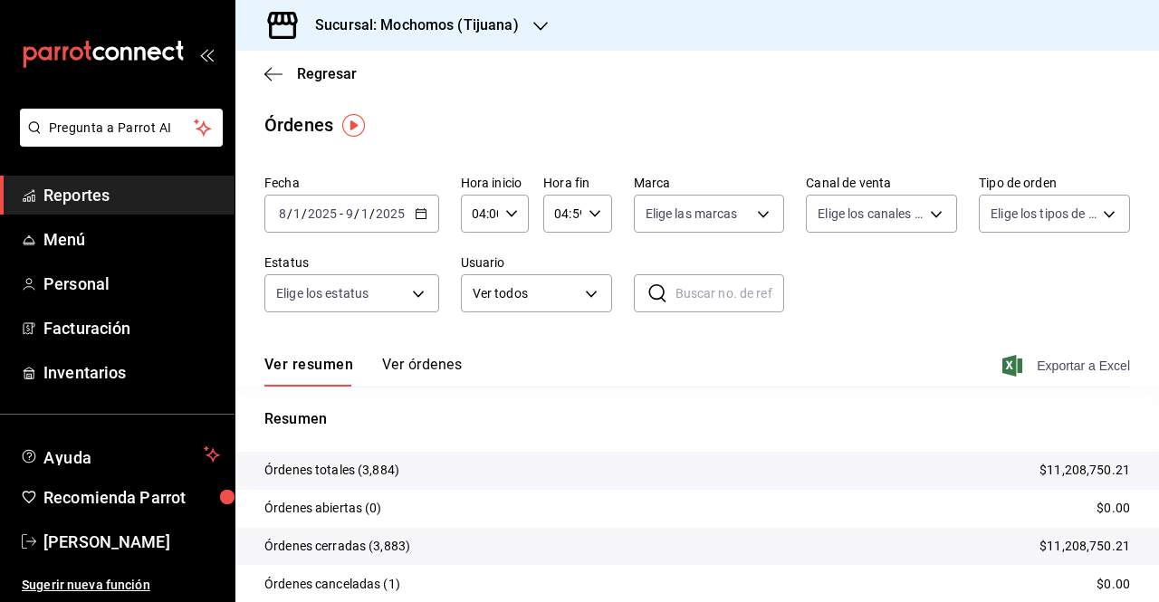
click at [1058, 360] on span "Exportar a Excel" at bounding box center [1068, 366] width 124 height 22
click at [1060, 365] on span "Exportar a Excel" at bounding box center [1068, 366] width 124 height 22
click at [1072, 368] on span "Exportar a Excel" at bounding box center [1068, 366] width 124 height 22
click at [1071, 365] on span "Exportar a Excel" at bounding box center [1068, 366] width 124 height 22
click at [83, 197] on span "Reportes" at bounding box center [131, 195] width 177 height 24
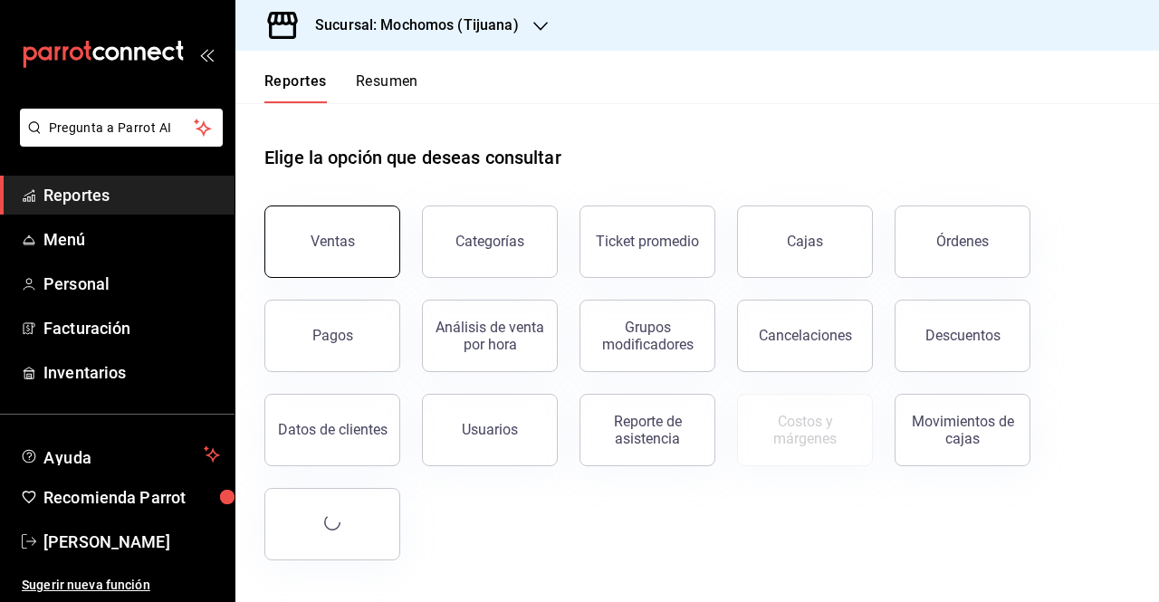
click at [330, 236] on div "Ventas" at bounding box center [333, 241] width 44 height 17
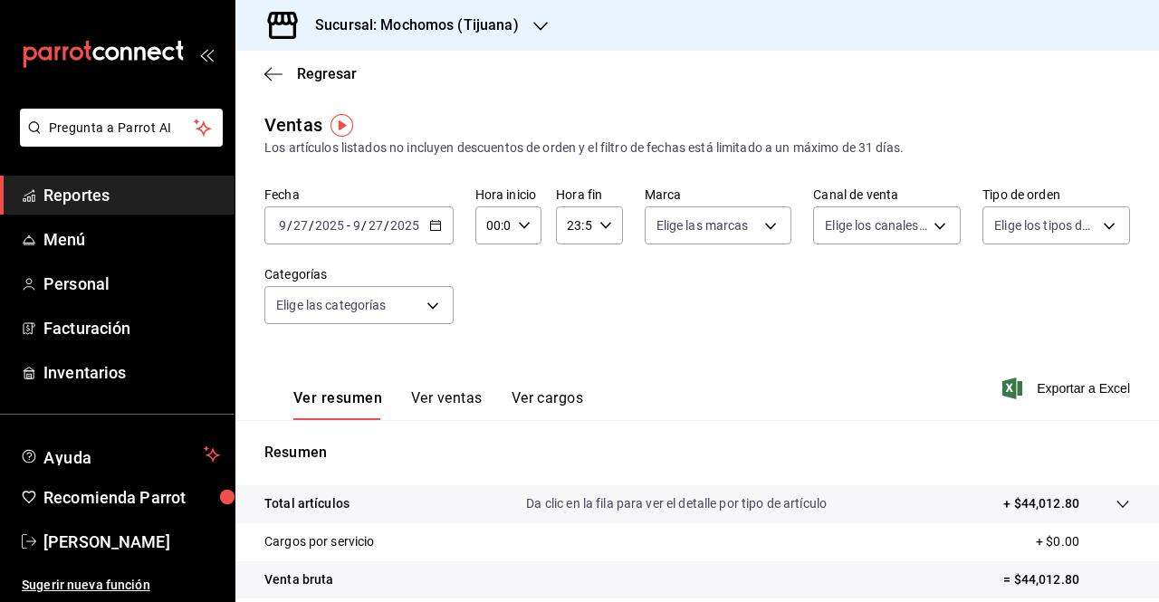
click at [445, 233] on div "2025-09-27 9 / 27 / 2025 - 2025-09-27 9 / 27 / 2025" at bounding box center [358, 225] width 189 height 38
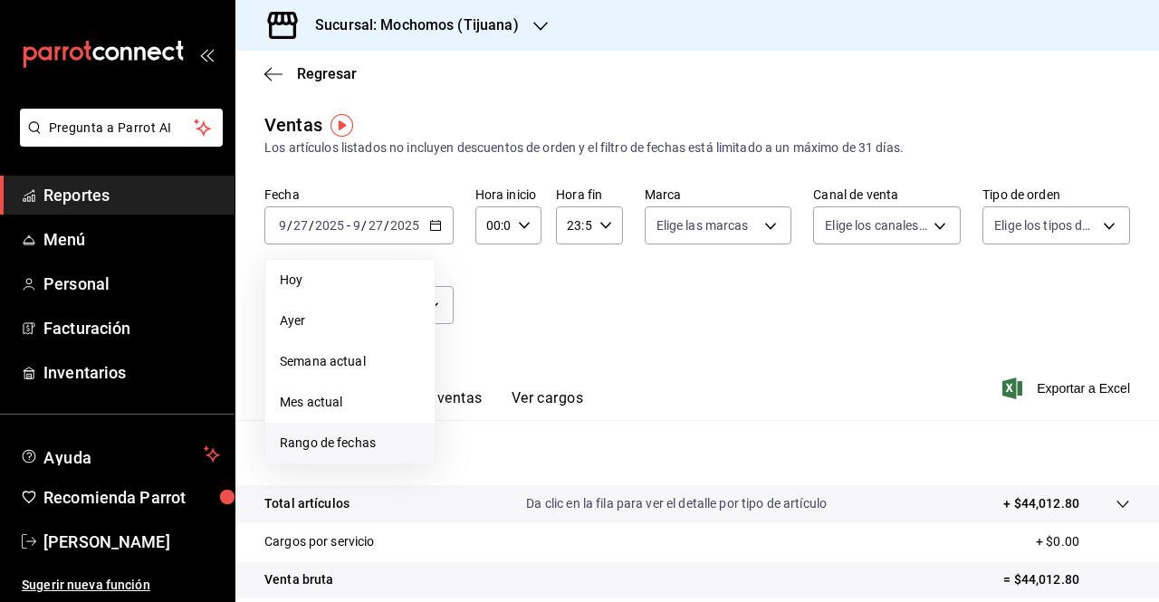
click at [360, 452] on span "Rango de fechas" at bounding box center [350, 443] width 140 height 19
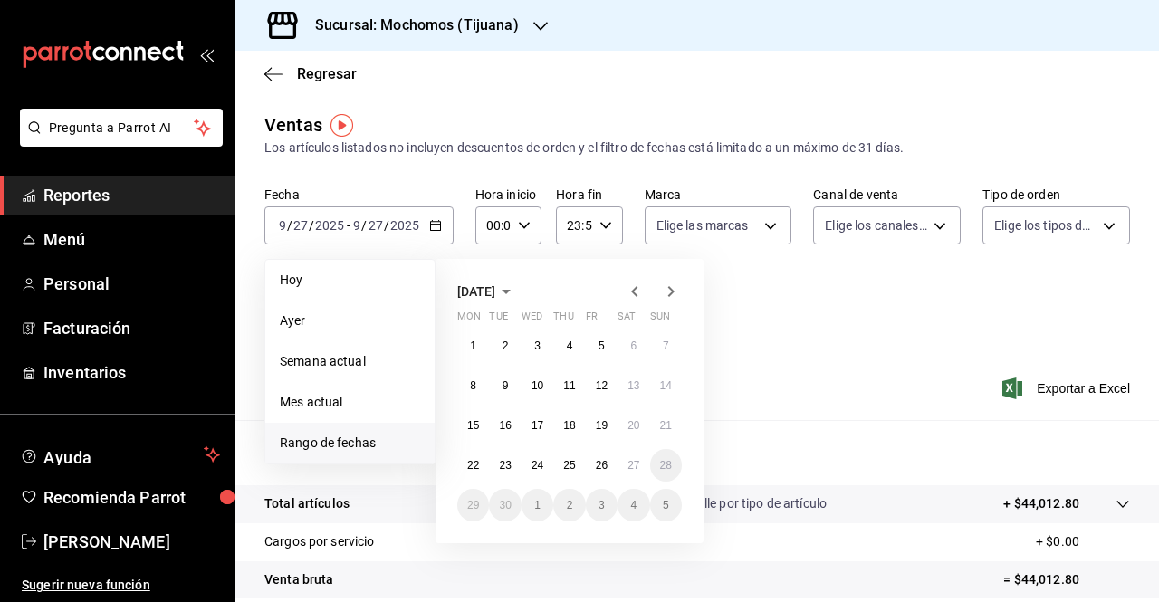
click at [638, 303] on div "September 2025 Mon Tue Wed Thu Fri Sat Sun 1 2 3 4 5 6 7 8 9 10 11 12 13 14 15 …" at bounding box center [570, 401] width 268 height 284
click at [636, 299] on icon "button" at bounding box center [635, 292] width 22 height 22
click at [594, 346] on button "1" at bounding box center [602, 346] width 32 height 33
click at [666, 296] on icon "button" at bounding box center [671, 292] width 22 height 22
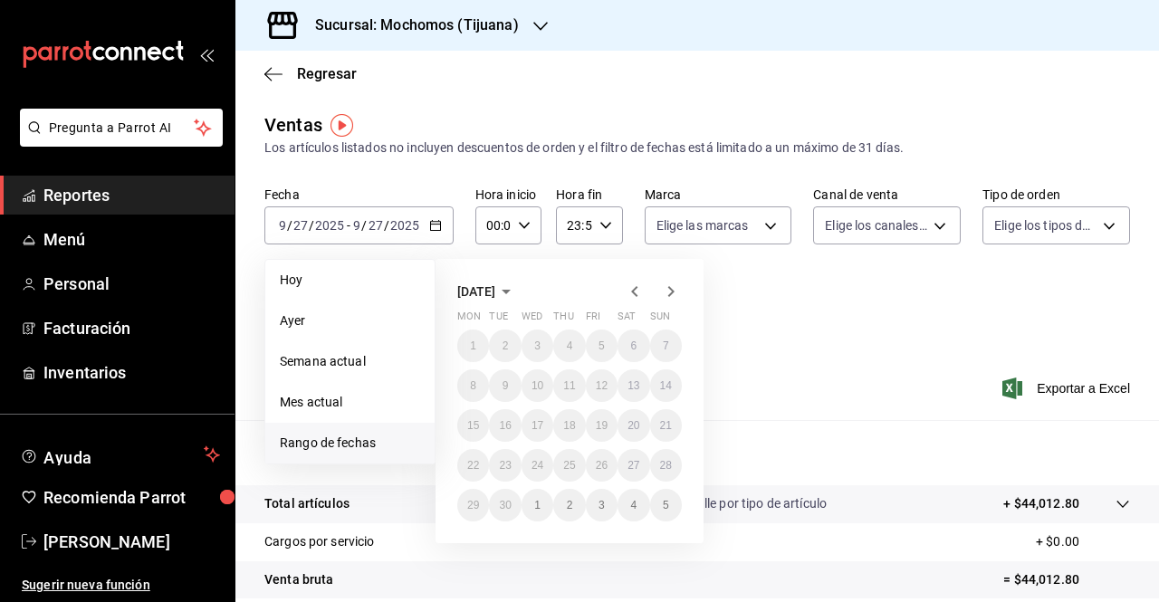
click at [532, 220] on div "00:00 Hora inicio" at bounding box center [508, 225] width 66 height 38
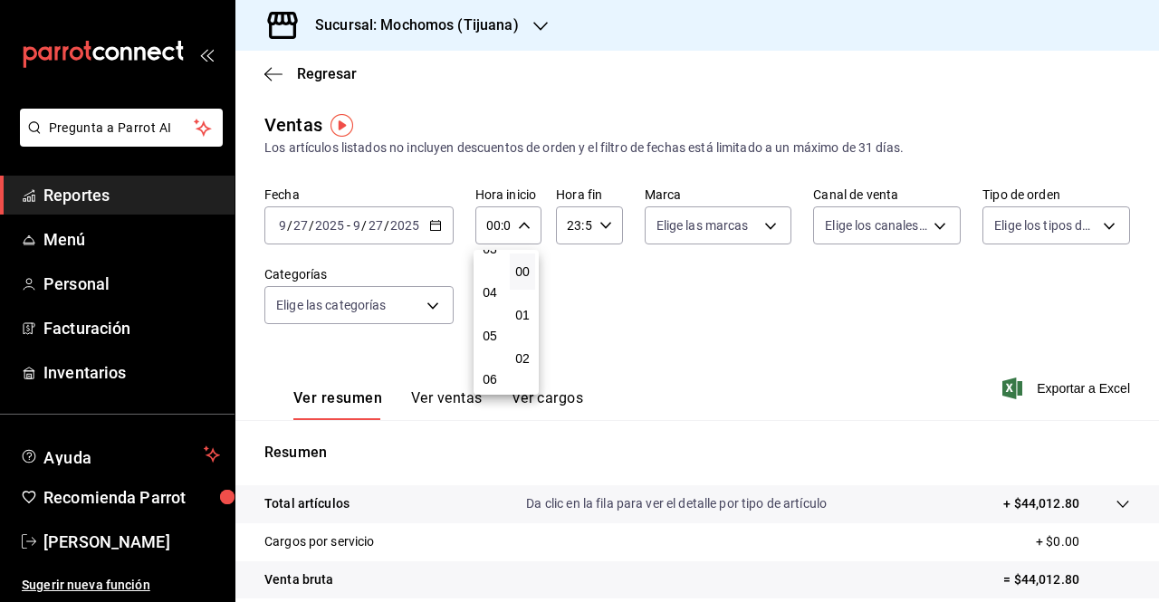
scroll to position [154, 0]
click at [492, 331] on span "05" at bounding box center [490, 335] width 4 height 14
type input "05:00"
click at [599, 227] on div at bounding box center [579, 301] width 1159 height 602
click at [599, 227] on \(Stroke\) "button" at bounding box center [604, 225] width 11 height 6
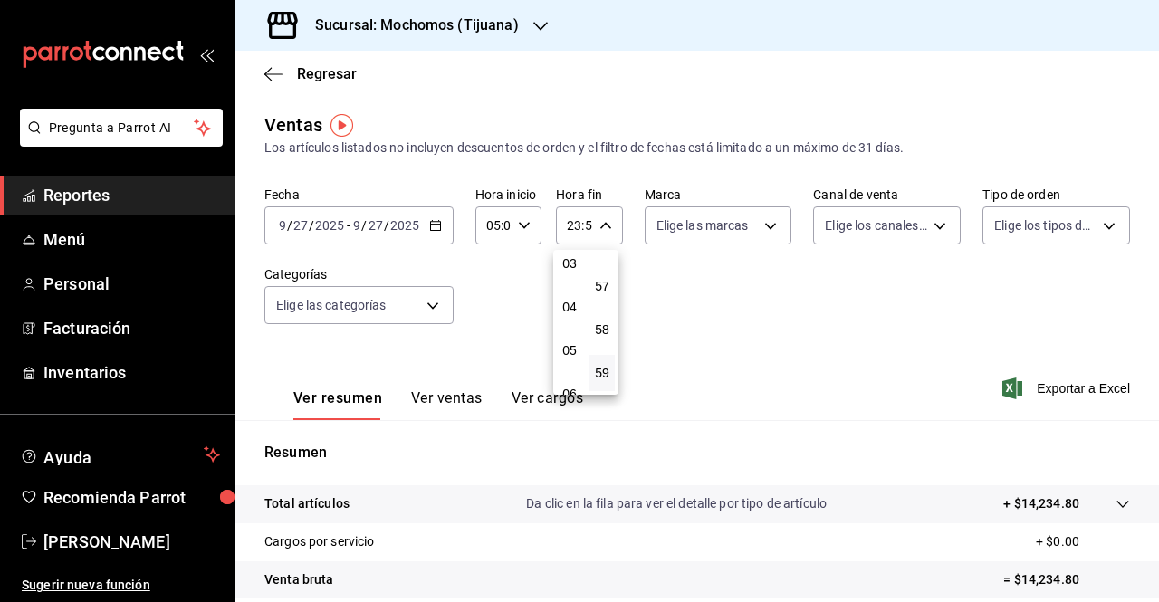
scroll to position [134, 0]
click at [571, 314] on span "04" at bounding box center [570, 311] width 4 height 14
type input "04:59"
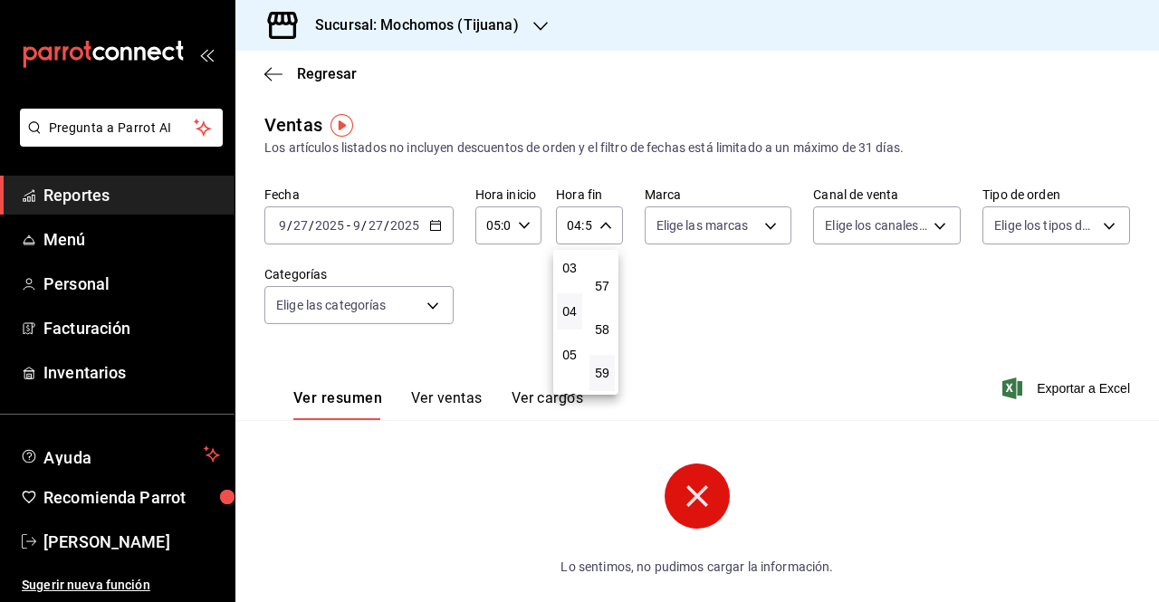
click at [485, 173] on div at bounding box center [579, 301] width 1159 height 602
click at [440, 220] on div "[DATE] [DATE] - [DATE] [DATE]" at bounding box center [358, 225] width 189 height 38
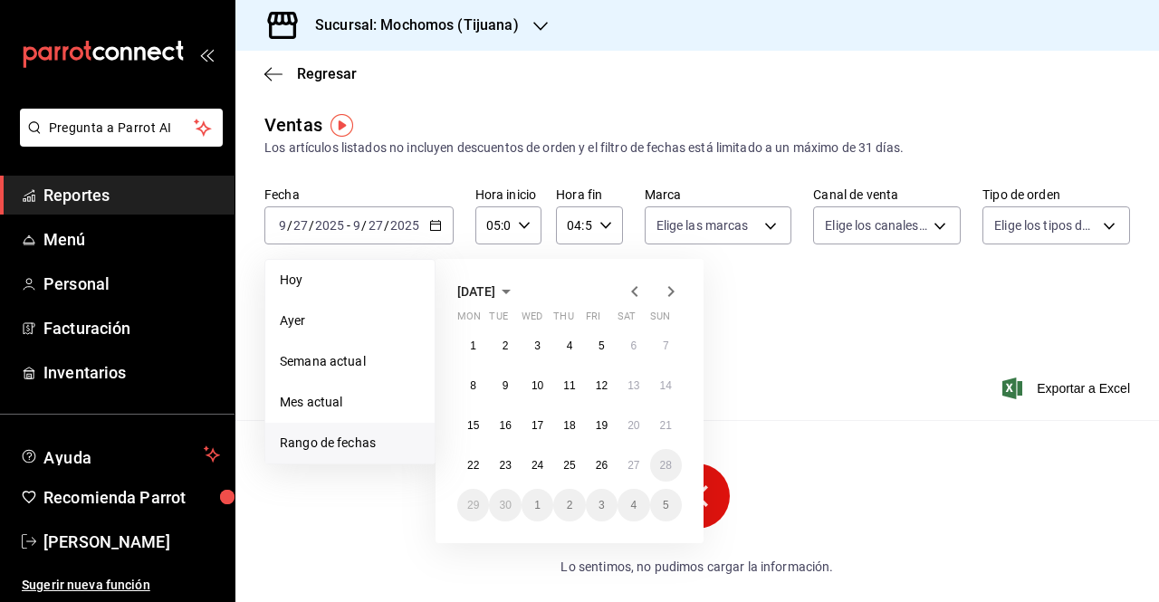
click at [630, 292] on icon "button" at bounding box center [635, 292] width 22 height 22
click at [597, 341] on button "1" at bounding box center [602, 346] width 32 height 33
click at [666, 503] on abbr "31" at bounding box center [666, 505] width 12 height 13
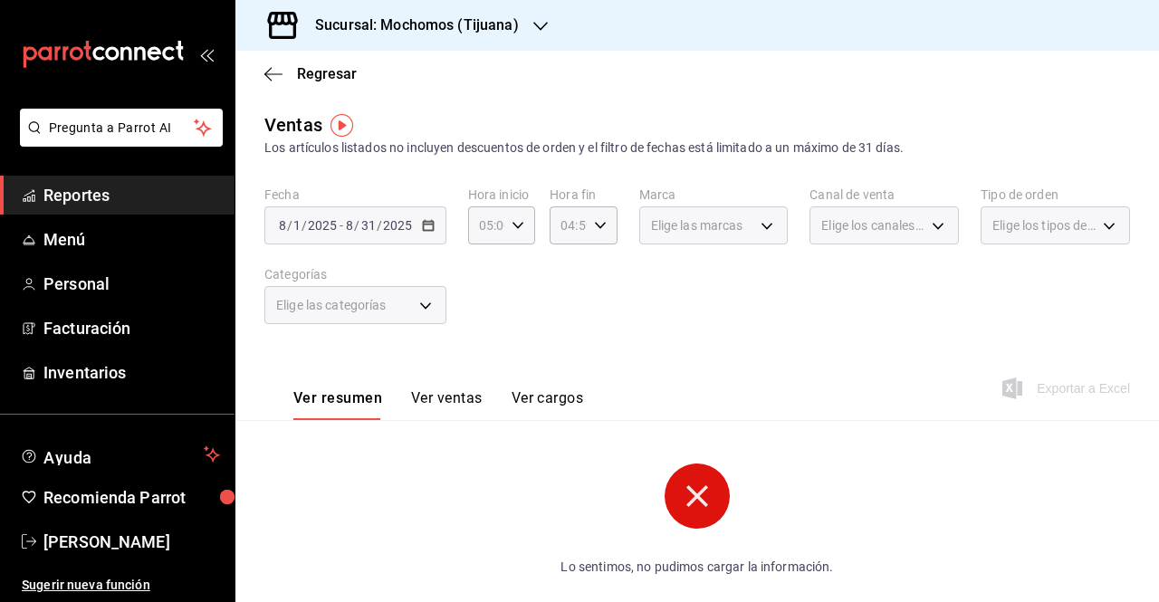
click at [500, 297] on div "Fecha 2025-08-01 8 / 1 / 2025 - 2025-08-31 8 / 31 / 2025 Hora inicio 05:00 Hora…" at bounding box center [697, 266] width 866 height 159
click at [694, 499] on icon at bounding box center [697, 496] width 22 height 22
click at [91, 194] on span "Reportes" at bounding box center [131, 195] width 177 height 24
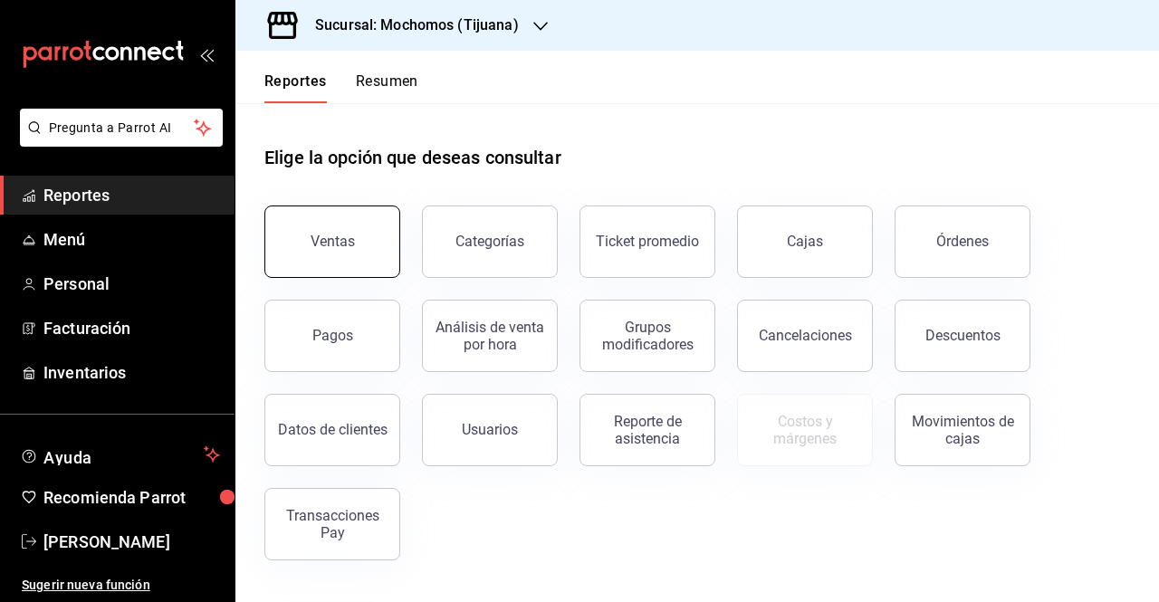
click at [362, 254] on button "Ventas" at bounding box center [332, 242] width 136 height 72
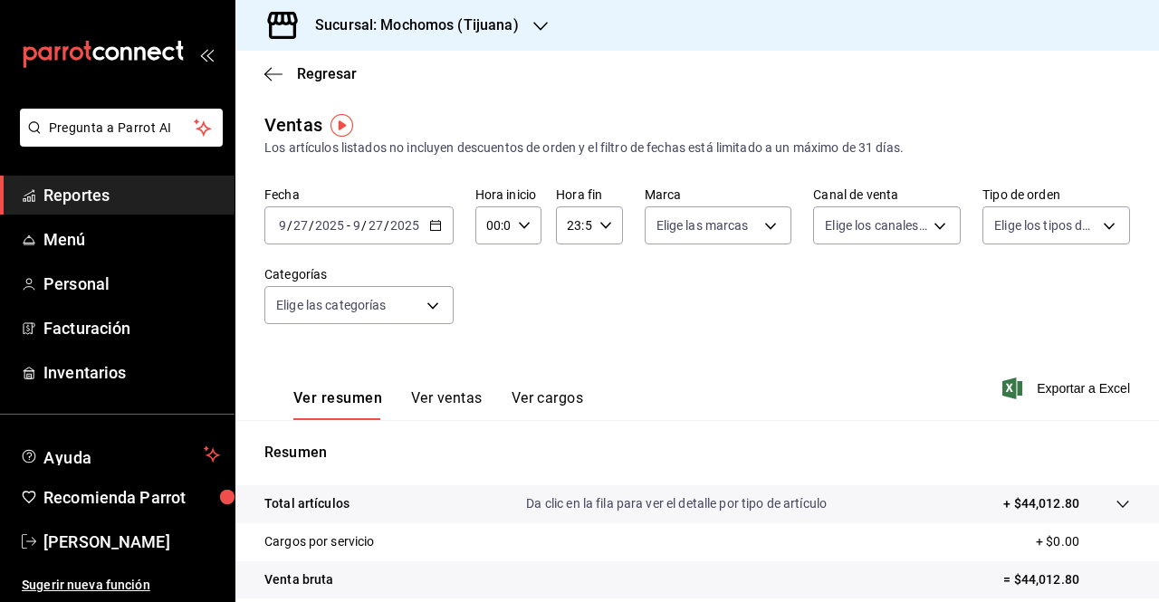
click at [431, 225] on \(Stroke\) "button" at bounding box center [435, 224] width 10 height 1
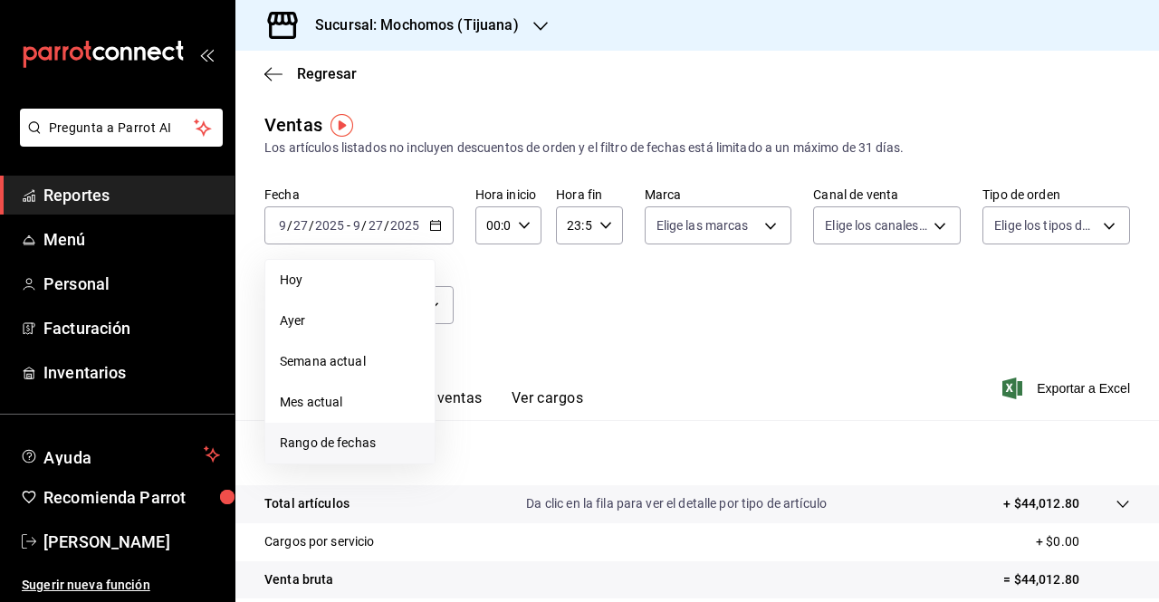
click at [351, 440] on span "Rango de fechas" at bounding box center [350, 443] width 140 height 19
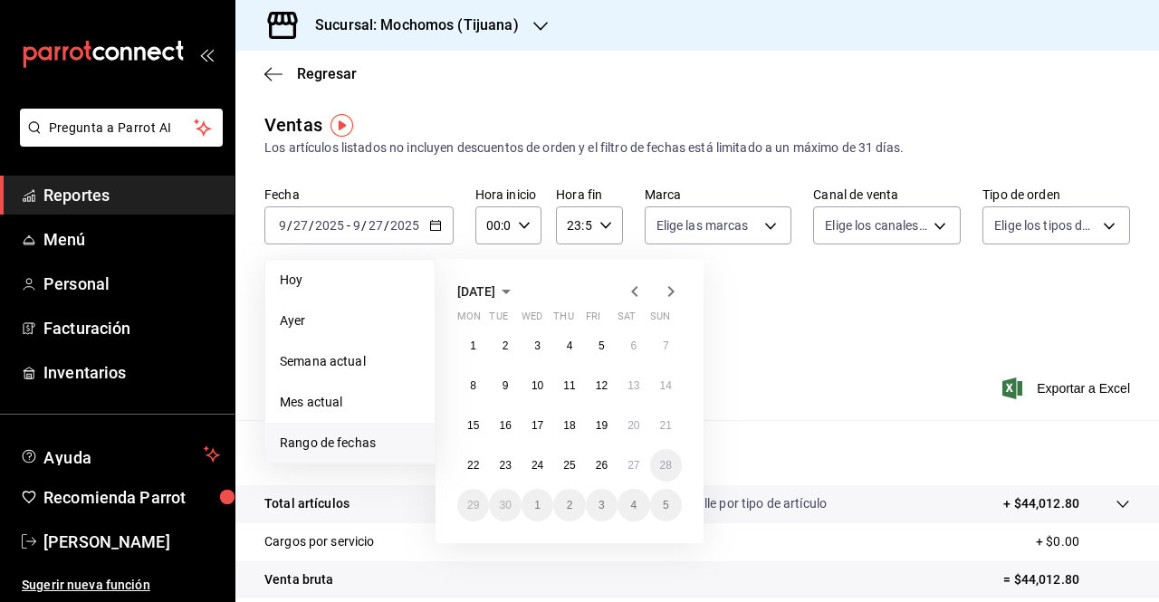
click at [636, 291] on icon "button" at bounding box center [635, 292] width 22 height 22
click at [590, 346] on button "1" at bounding box center [602, 346] width 32 height 33
click at [666, 505] on abbr "31" at bounding box center [666, 505] width 12 height 13
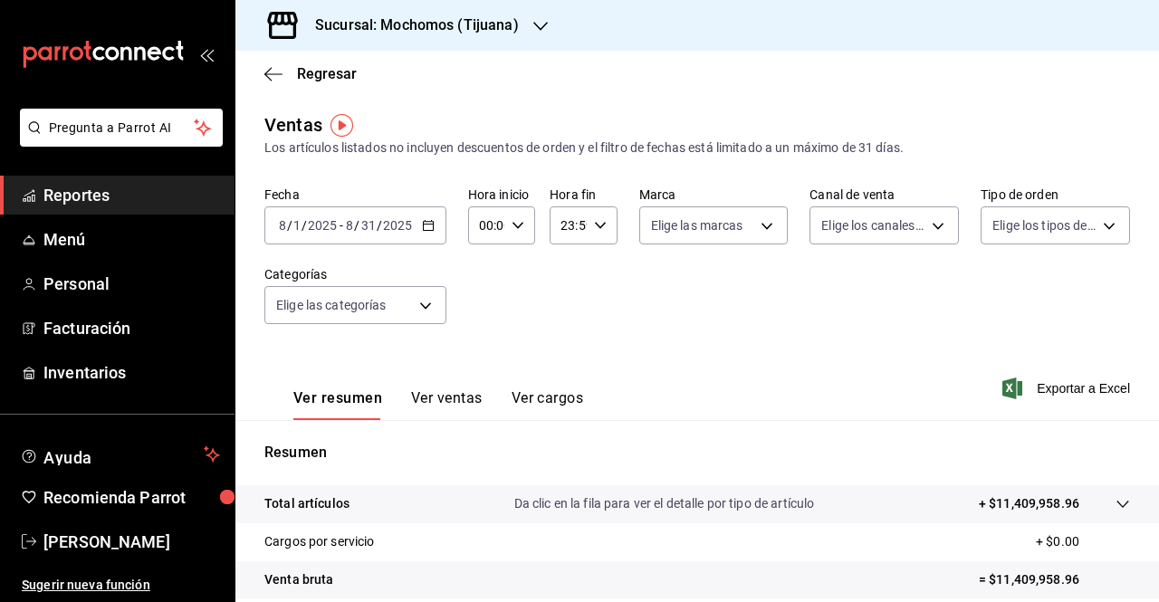
click at [516, 221] on icon "button" at bounding box center [518, 225] width 13 height 13
click at [484, 352] on span "05" at bounding box center [483, 349] width 5 height 14
type input "05:00"
click at [1063, 388] on div at bounding box center [579, 301] width 1159 height 602
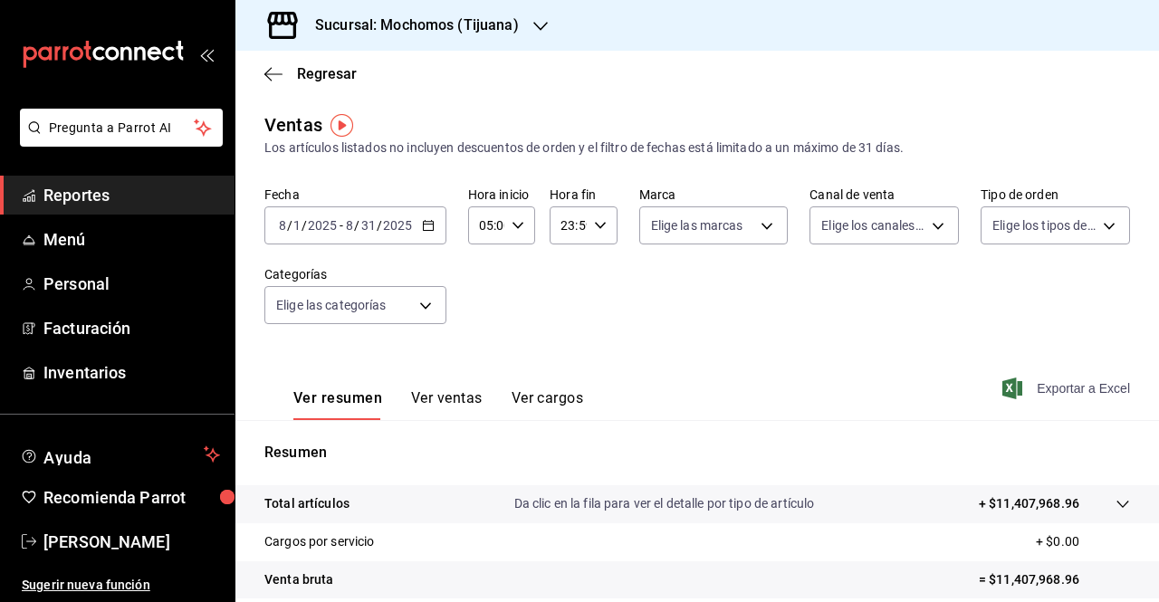
click at [1050, 388] on span "Exportar a Excel" at bounding box center [1068, 389] width 124 height 22
